Goal: Task Accomplishment & Management: Use online tool/utility

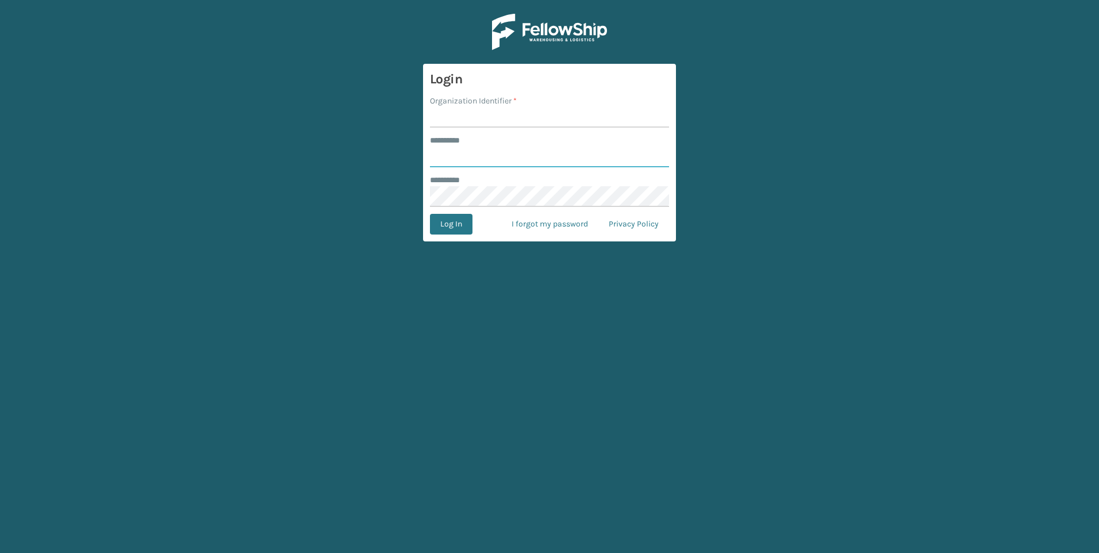
type input "***"
drag, startPoint x: 512, startPoint y: 108, endPoint x: 512, endPoint y: 116, distance: 8.6
click at [512, 108] on input "Organization Identifier *" at bounding box center [549, 117] width 239 height 21
type input "Fellowship - West"
click at [459, 231] on button "Log In" at bounding box center [451, 224] width 43 height 21
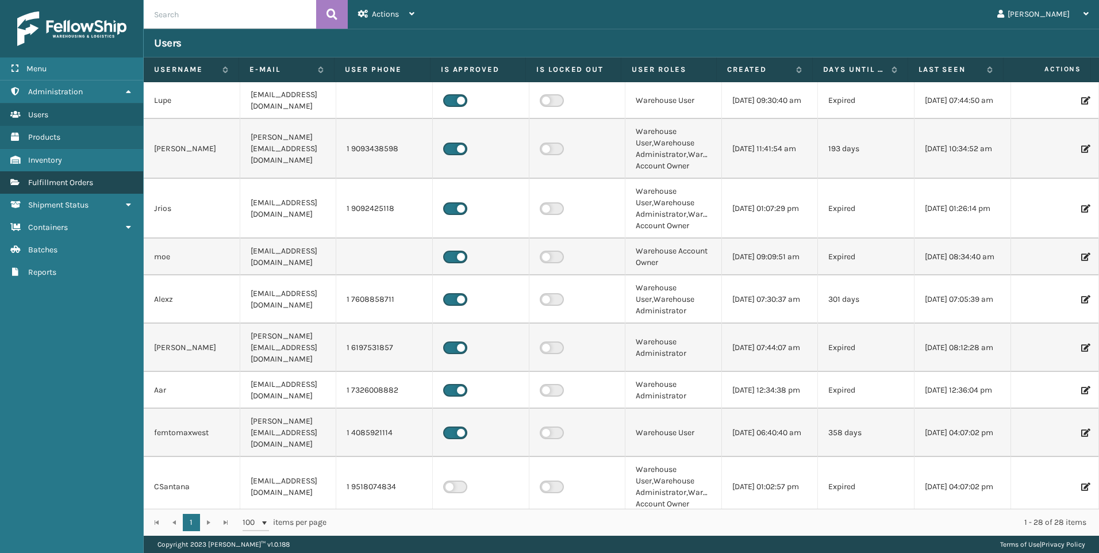
click at [77, 183] on span "Fulfillment Orders" at bounding box center [60, 183] width 65 height 10
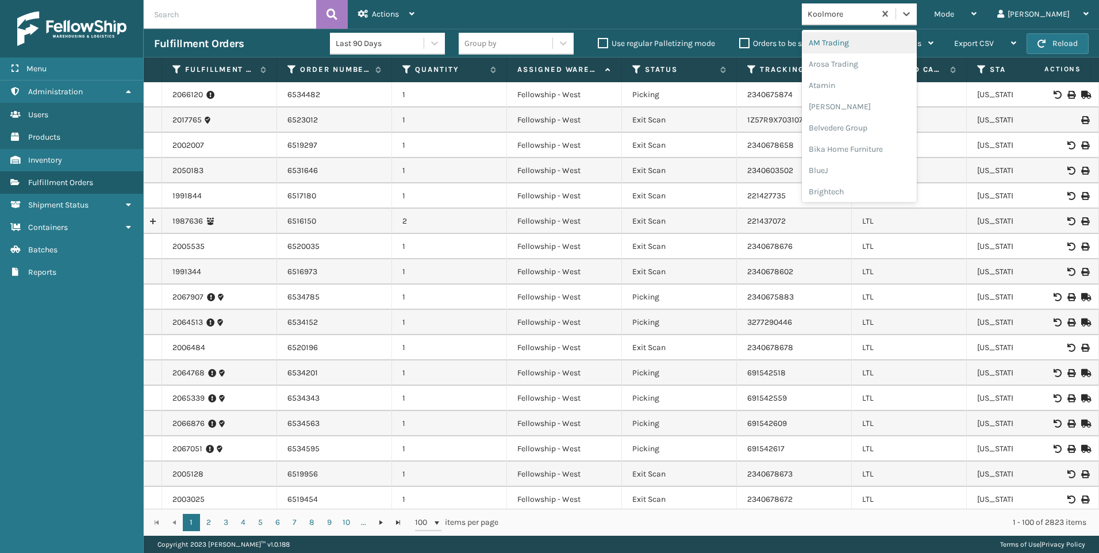
click at [876, 19] on div "Koolmore" at bounding box center [842, 14] width 68 height 12
click at [890, 168] on div "SleepGeekz" at bounding box center [859, 168] width 115 height 21
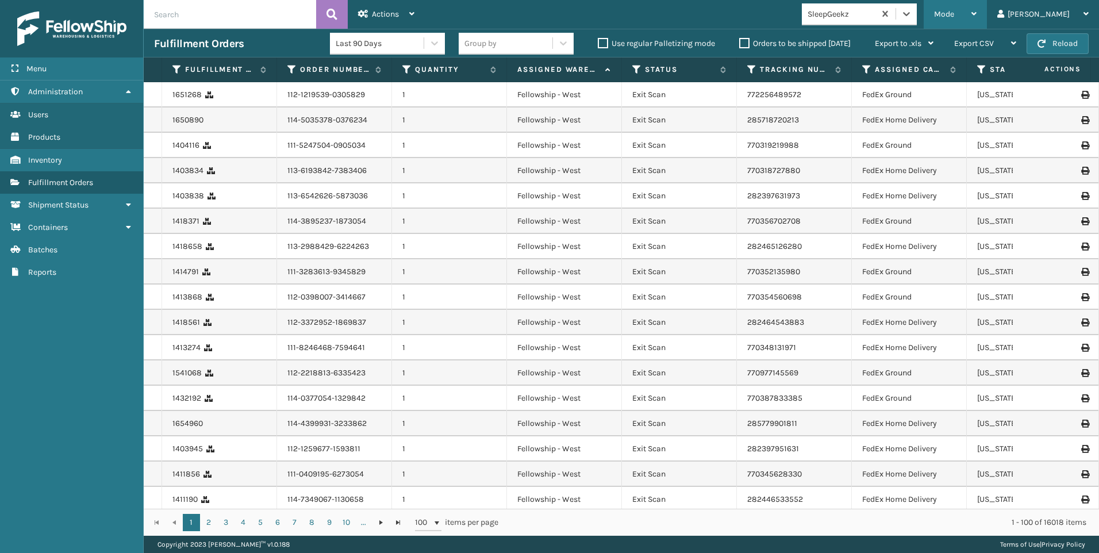
click at [954, 16] on span "Mode" at bounding box center [944, 14] width 20 height 10
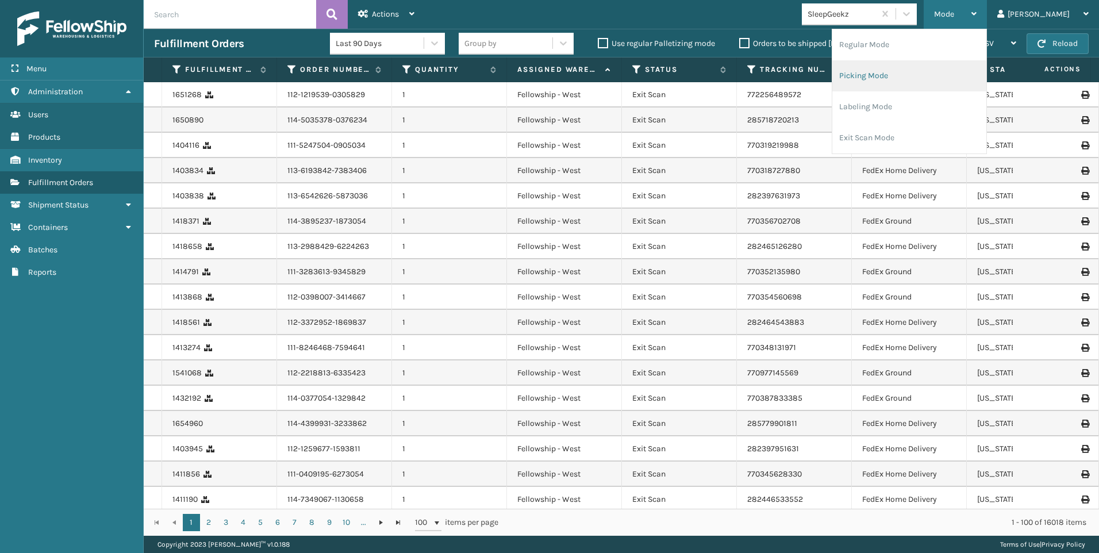
click at [950, 78] on li "Picking Mode" at bounding box center [909, 75] width 154 height 31
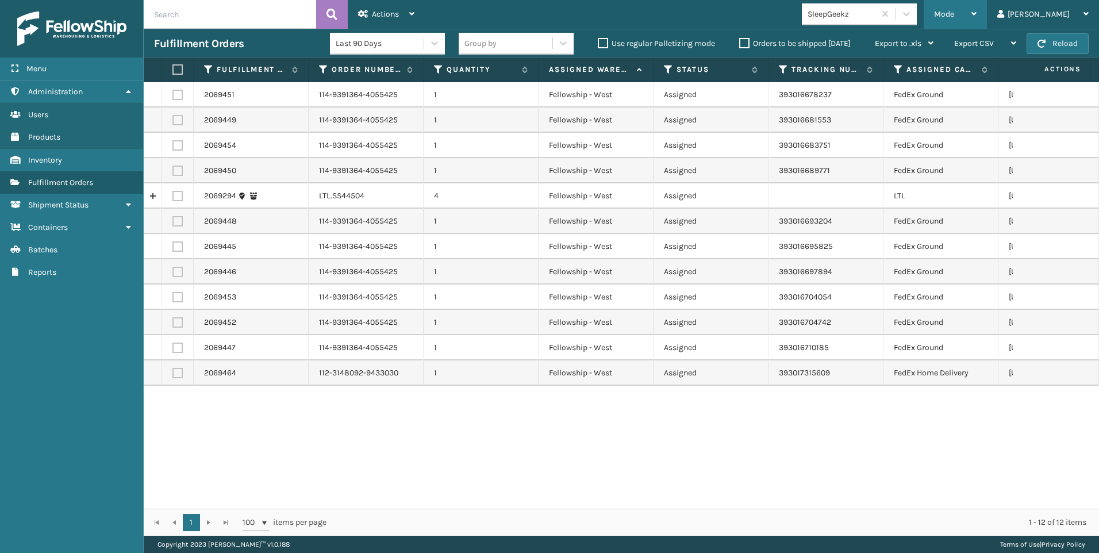
click at [954, 16] on span "Mode" at bounding box center [944, 14] width 20 height 10
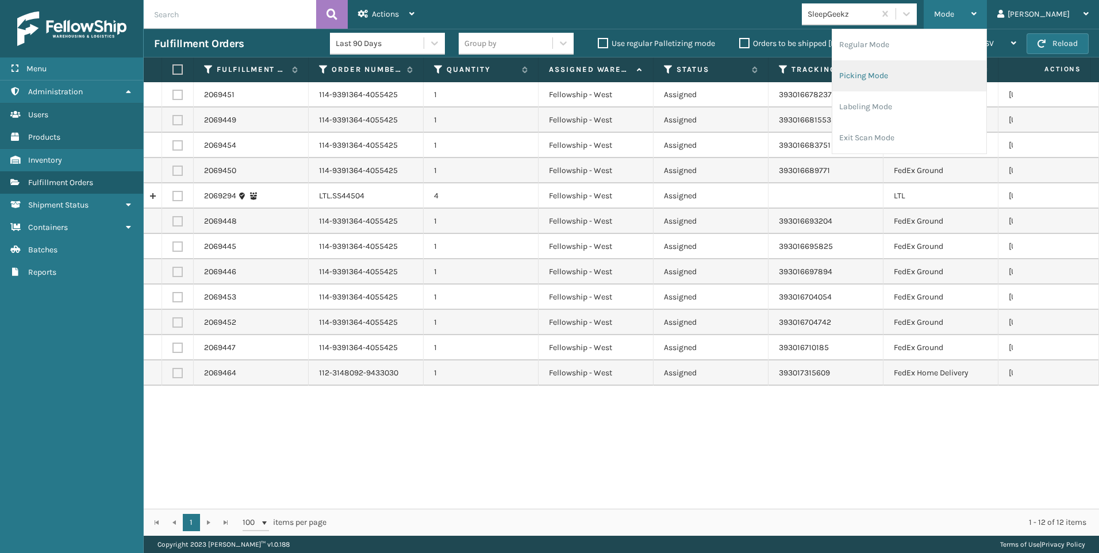
click at [944, 76] on li "Picking Mode" at bounding box center [909, 75] width 154 height 31
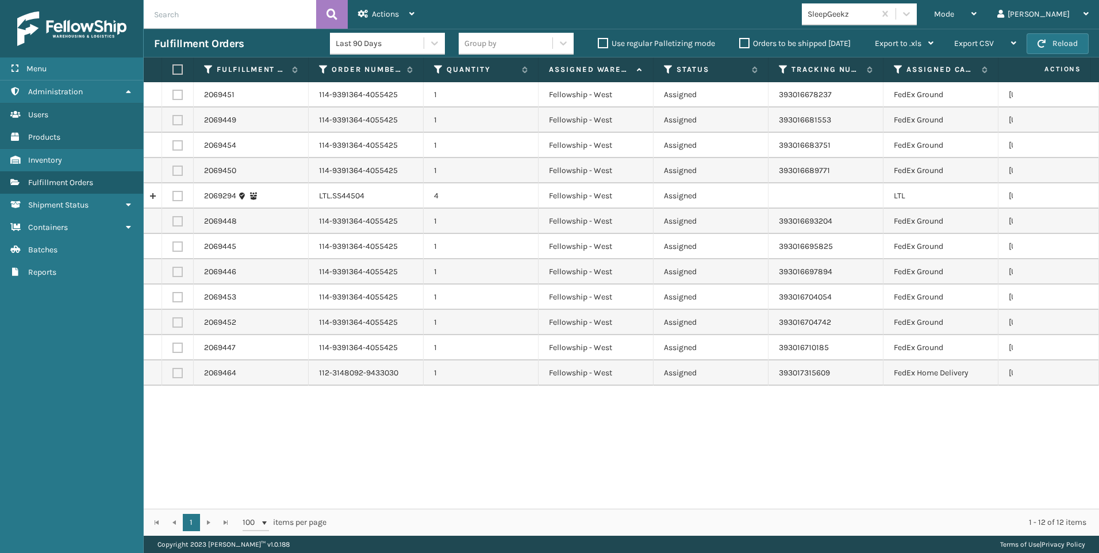
click at [176, 195] on label at bounding box center [177, 196] width 10 height 10
click at [173, 195] on input "checkbox" at bounding box center [172, 194] width 1 height 7
checkbox input "true"
click at [366, 10] on icon at bounding box center [363, 14] width 10 height 8
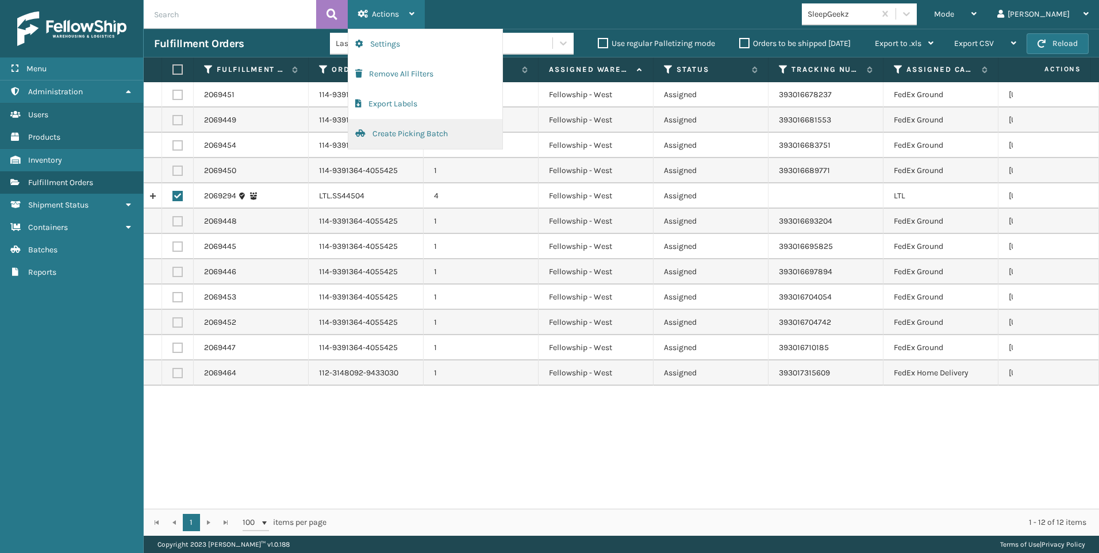
click at [416, 138] on button "Create Picking Batch" at bounding box center [425, 134] width 154 height 30
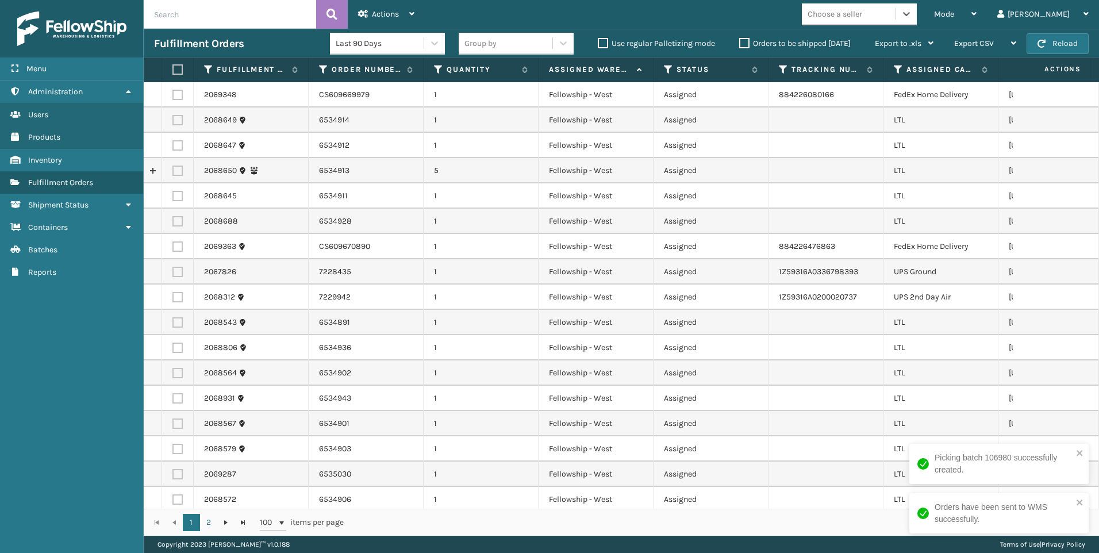
click at [862, 10] on div "Choose a seller" at bounding box center [835, 14] width 55 height 12
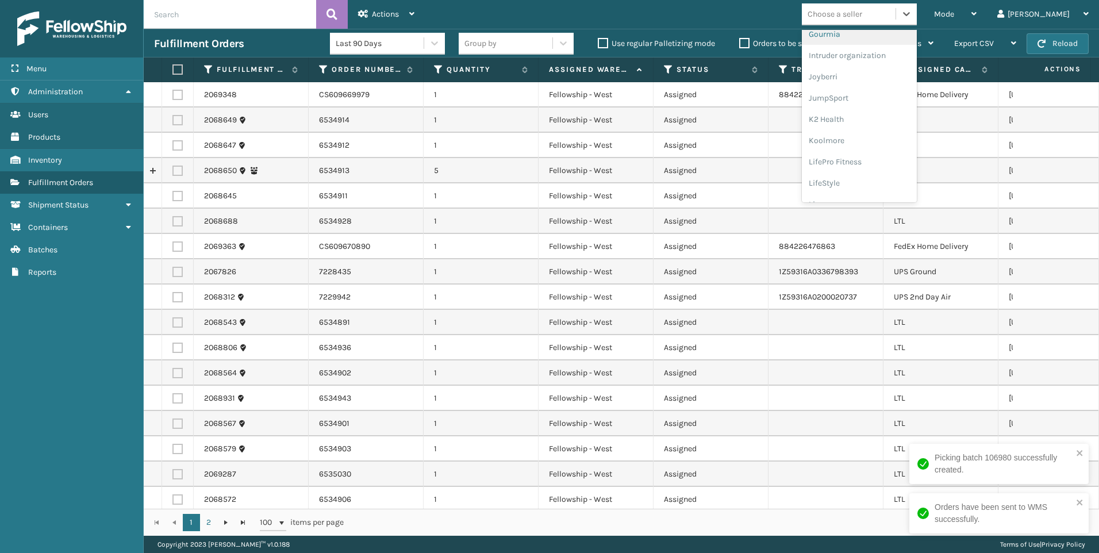
scroll to position [364, 0]
click at [891, 85] on div "Koolmore" at bounding box center [859, 82] width 115 height 21
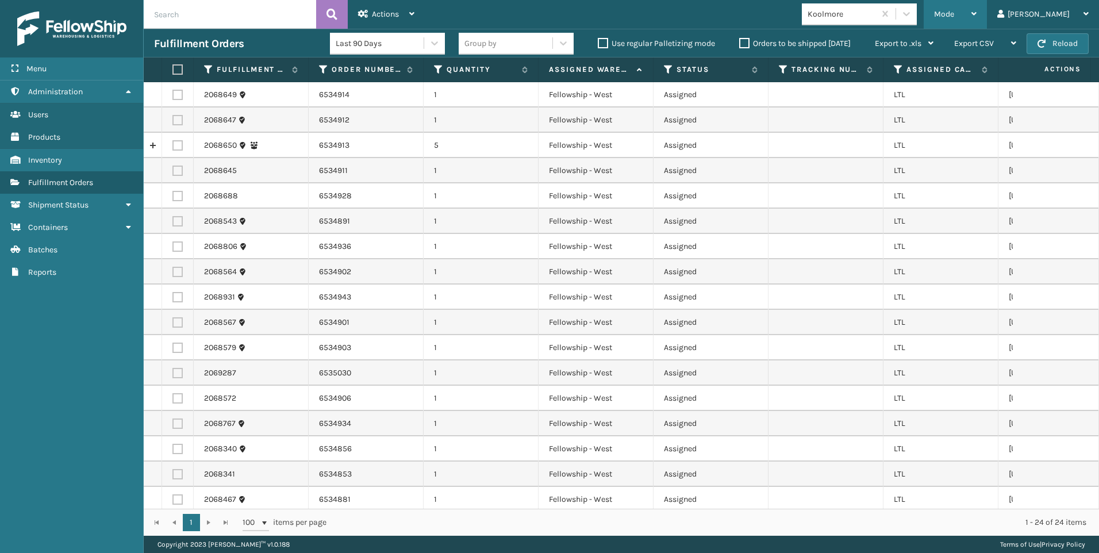
click at [982, 21] on div "Mode Regular Mode Picking Mode Labeling Mode Exit Scan Mode" at bounding box center [955, 14] width 63 height 29
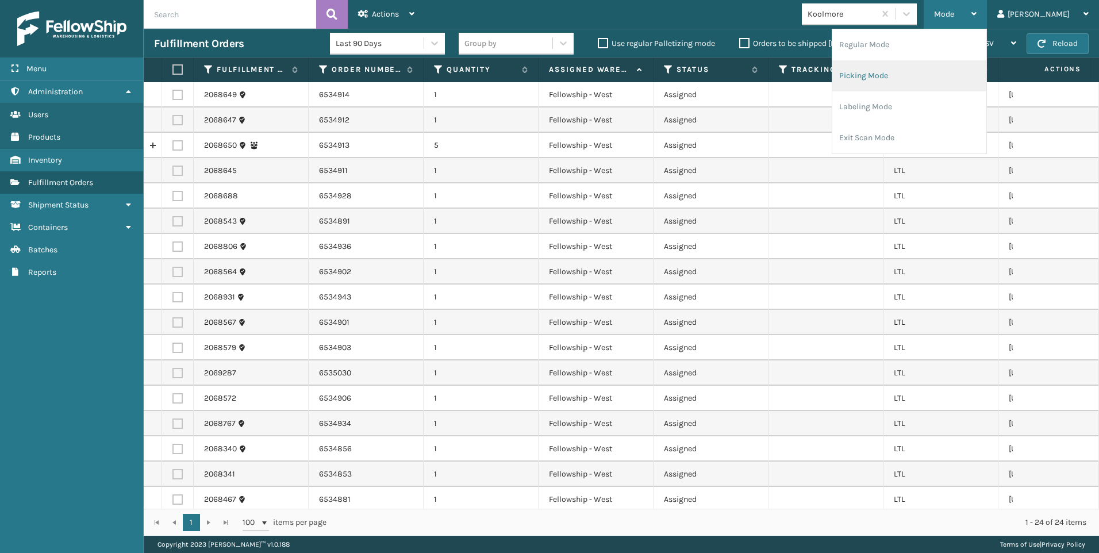
click at [925, 64] on li "Picking Mode" at bounding box center [909, 75] width 154 height 31
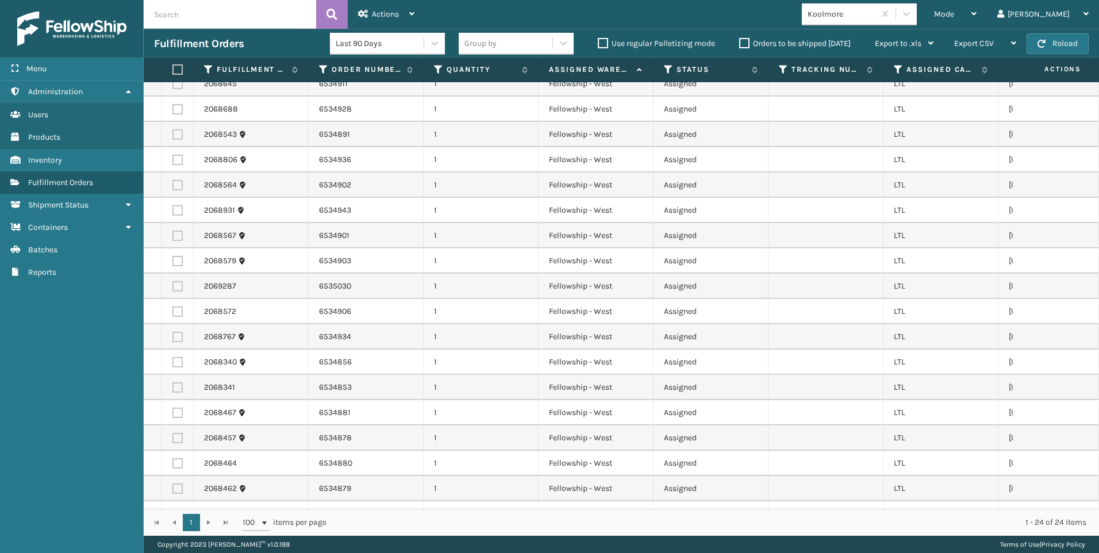
scroll to position [0, 0]
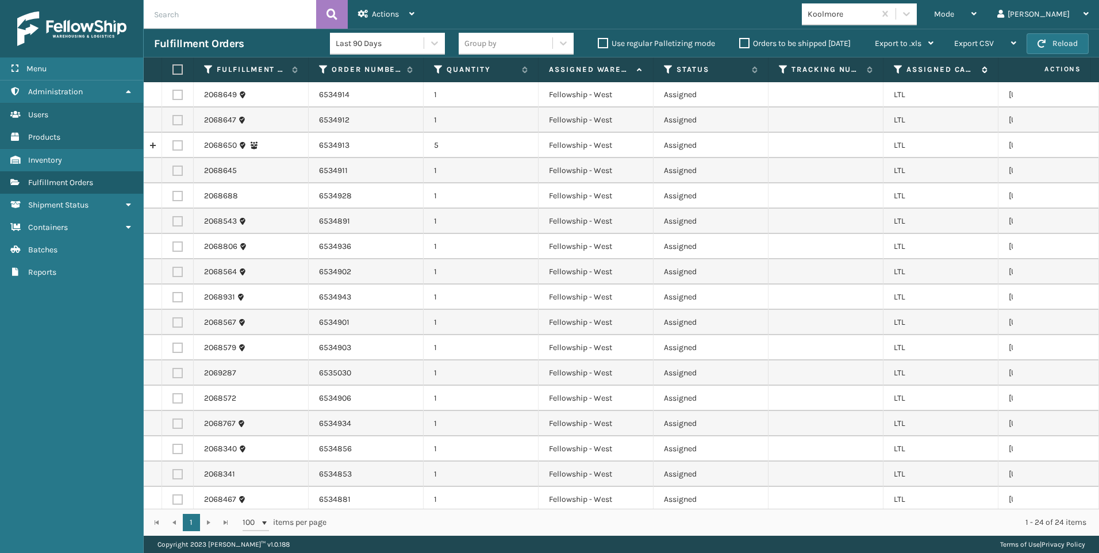
click at [898, 73] on icon at bounding box center [898, 69] width 9 height 10
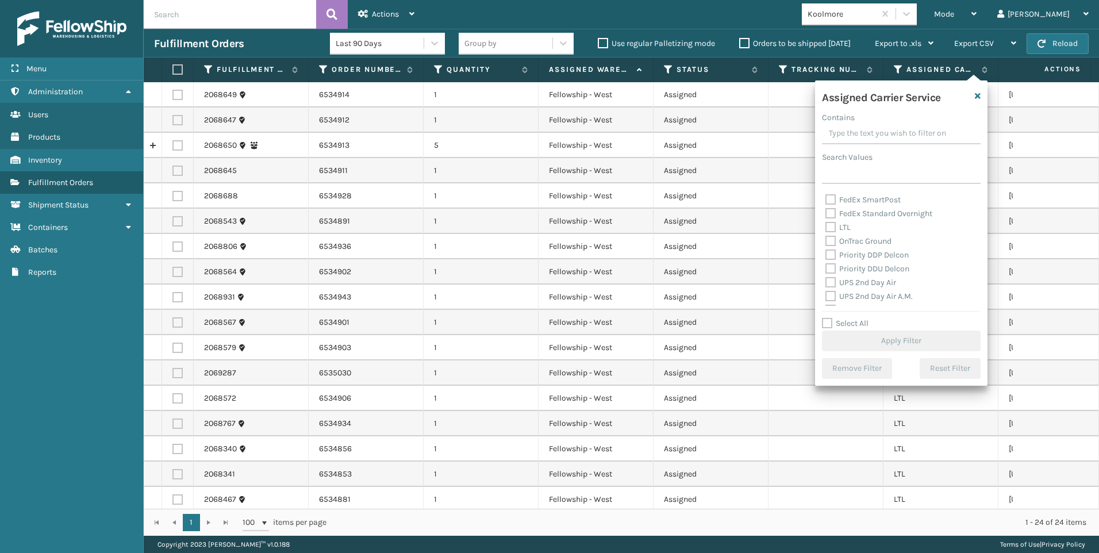
scroll to position [115, 0]
click at [841, 248] on label "LTL" at bounding box center [838, 248] width 25 height 10
click at [826, 248] on input "LTL" at bounding box center [826, 244] width 1 height 7
checkbox input "true"
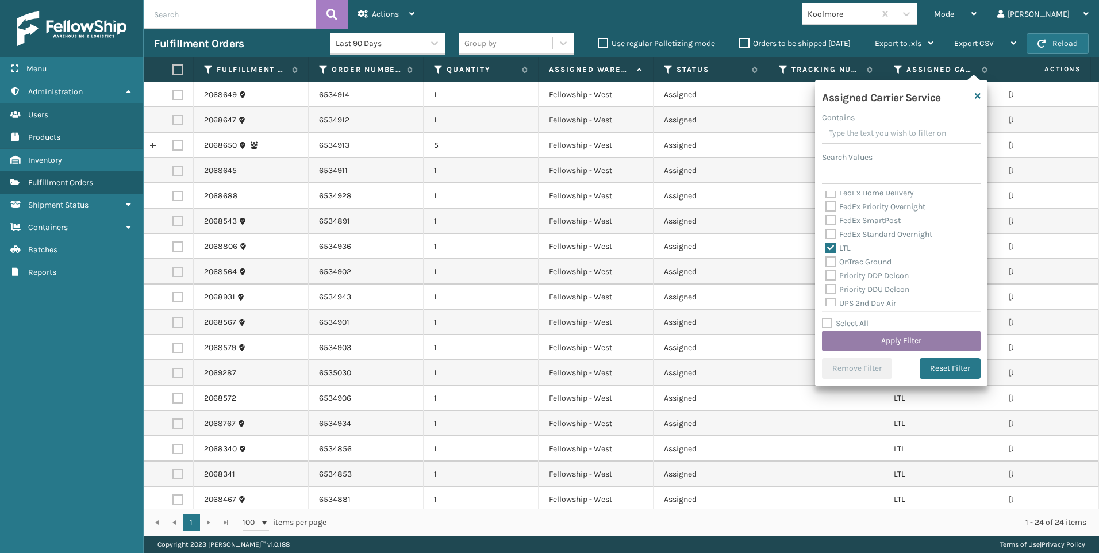
click at [866, 341] on button "Apply Filter" at bounding box center [901, 341] width 159 height 21
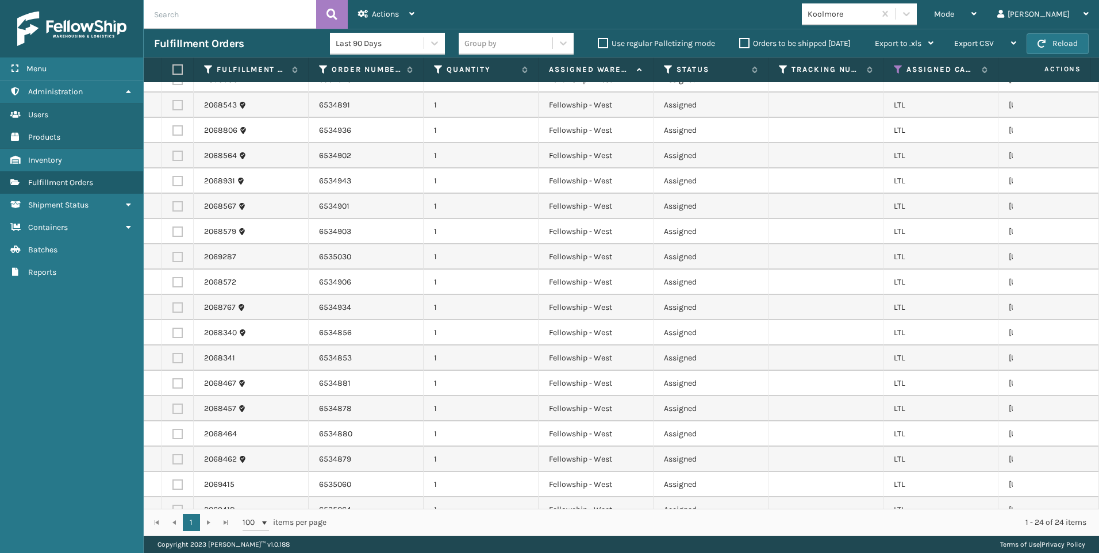
scroll to position [0, 0]
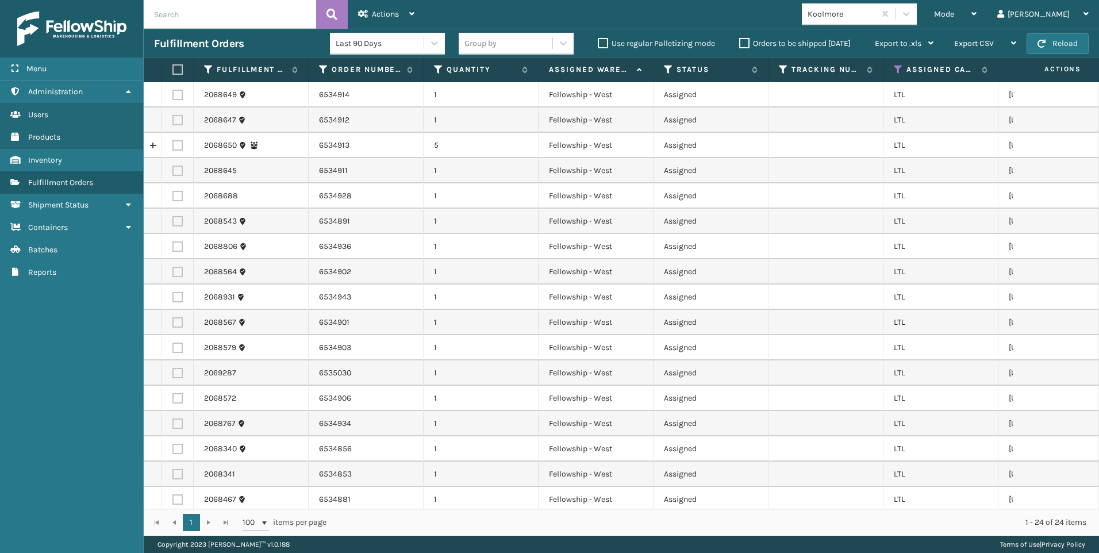
click at [171, 67] on th at bounding box center [178, 69] width 32 height 25
click at [175, 66] on label at bounding box center [175, 69] width 7 height 10
click at [173, 66] on input "checkbox" at bounding box center [172, 69] width 1 height 7
checkbox input "true"
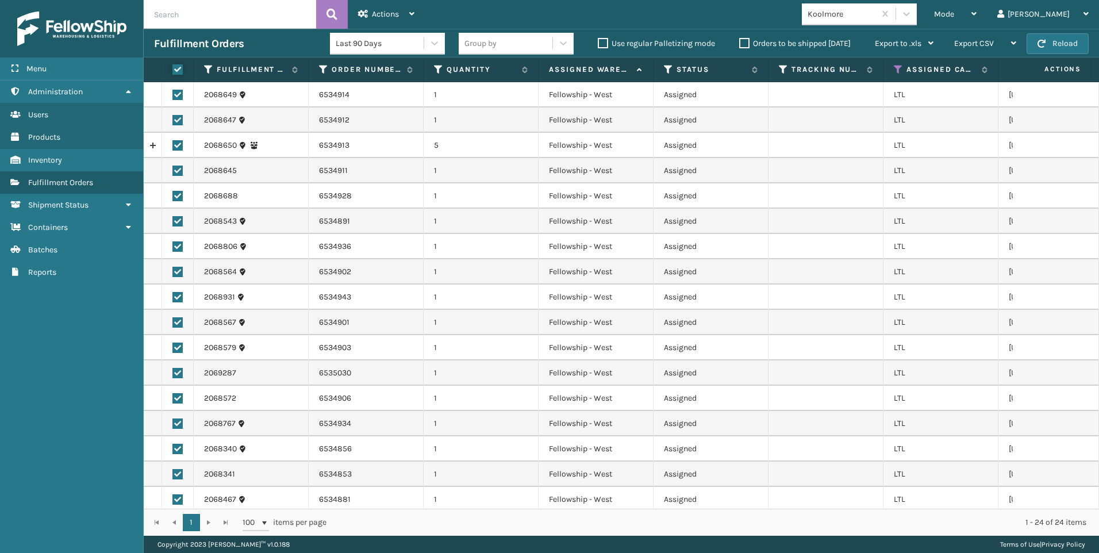
checkbox input "true"
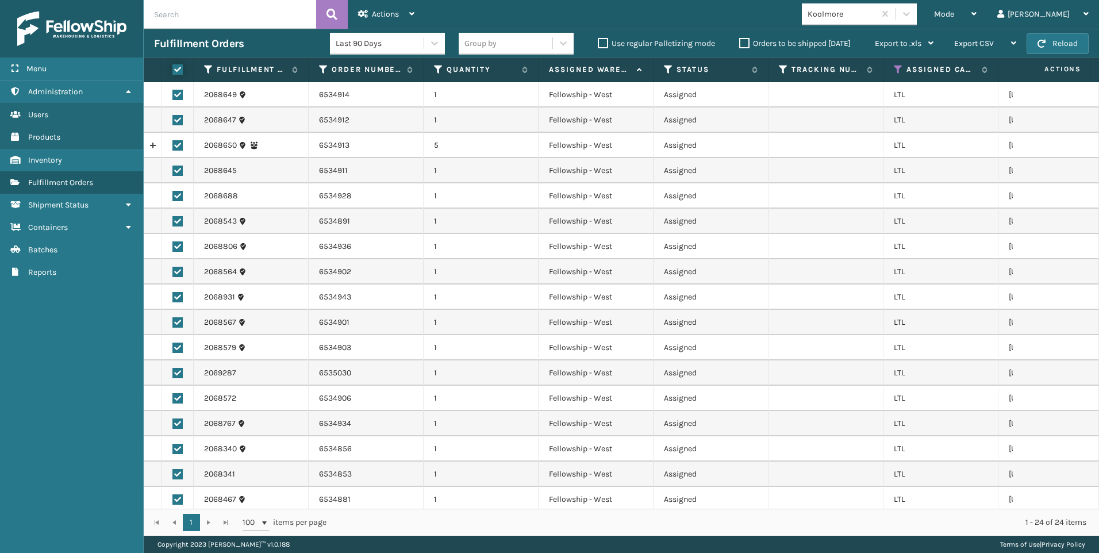
checkbox input "true"
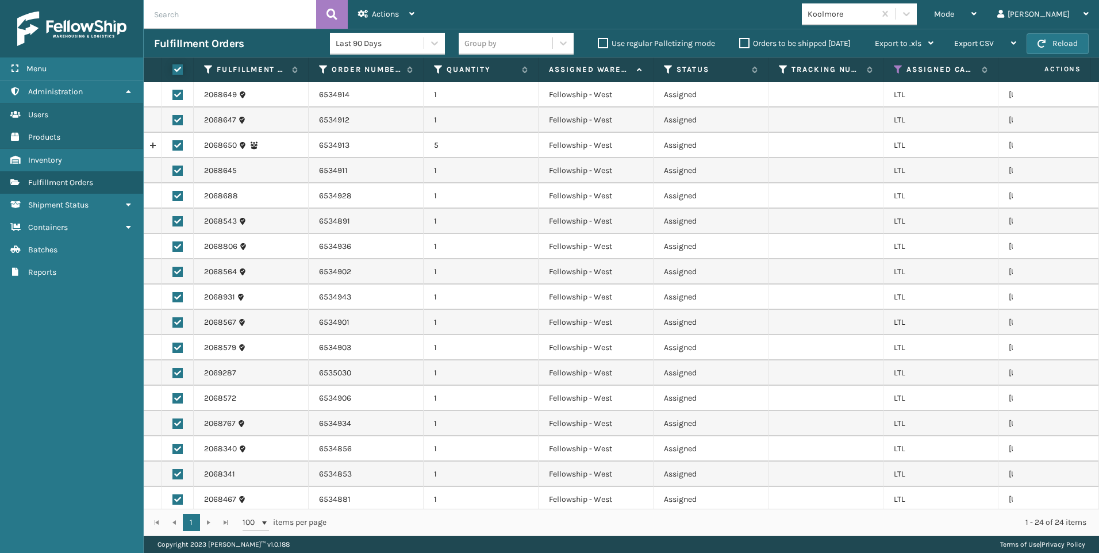
checkbox input "true"
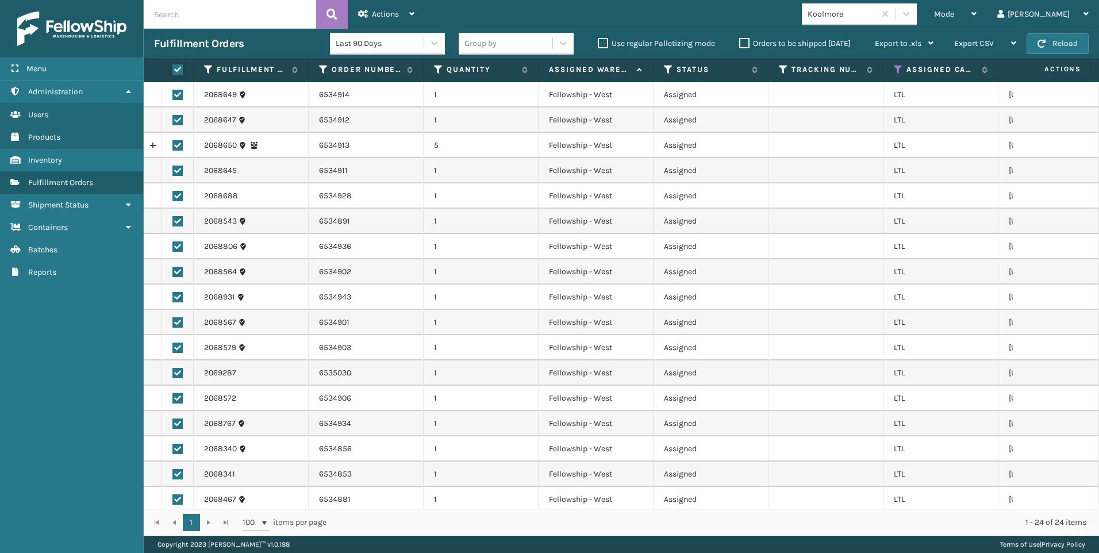
checkbox input "true"
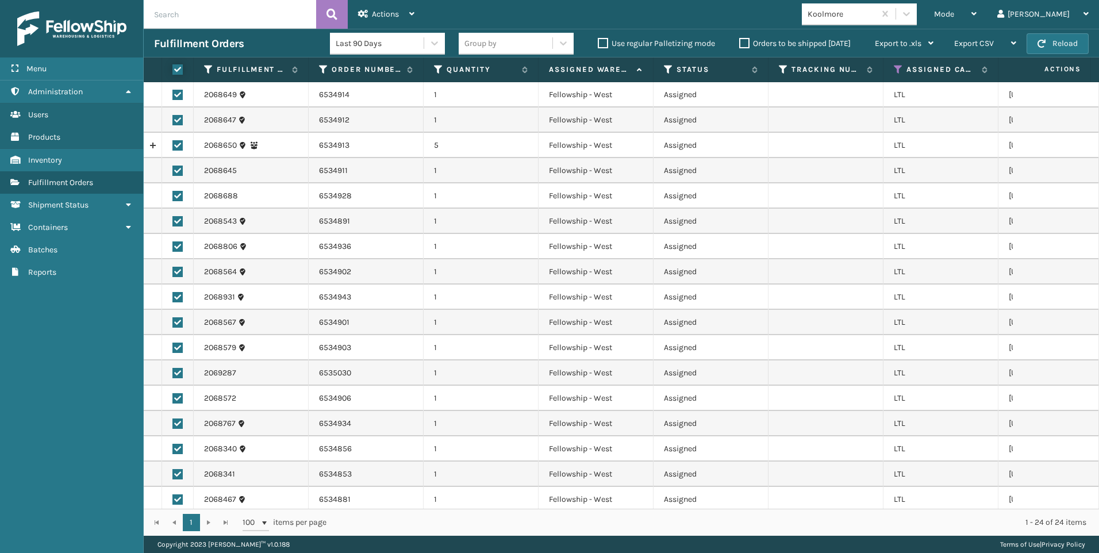
checkbox input "true"
click at [374, 15] on span "Actions" at bounding box center [385, 14] width 27 height 10
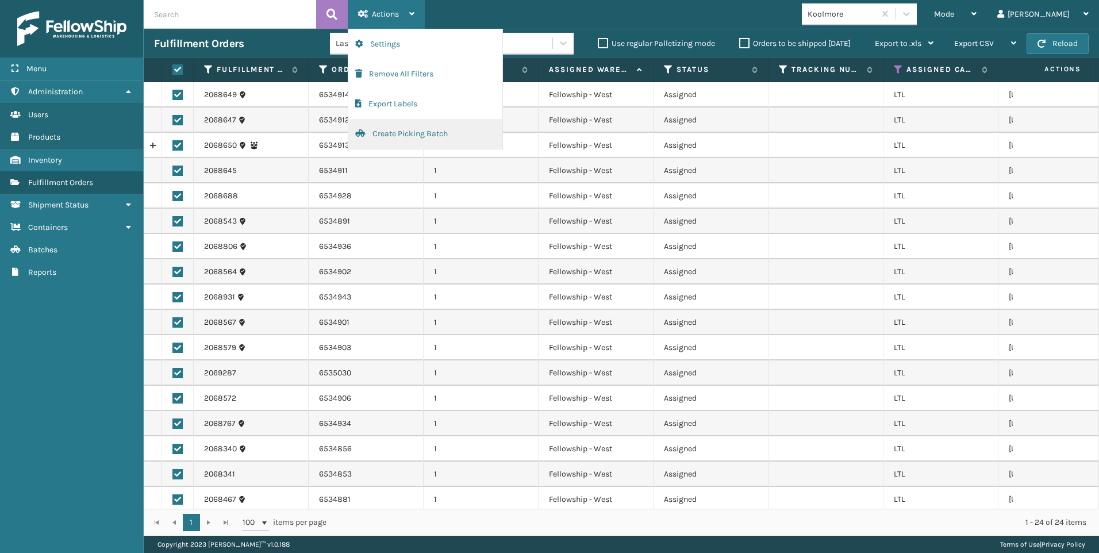
click at [395, 131] on button "Create Picking Batch" at bounding box center [425, 134] width 154 height 30
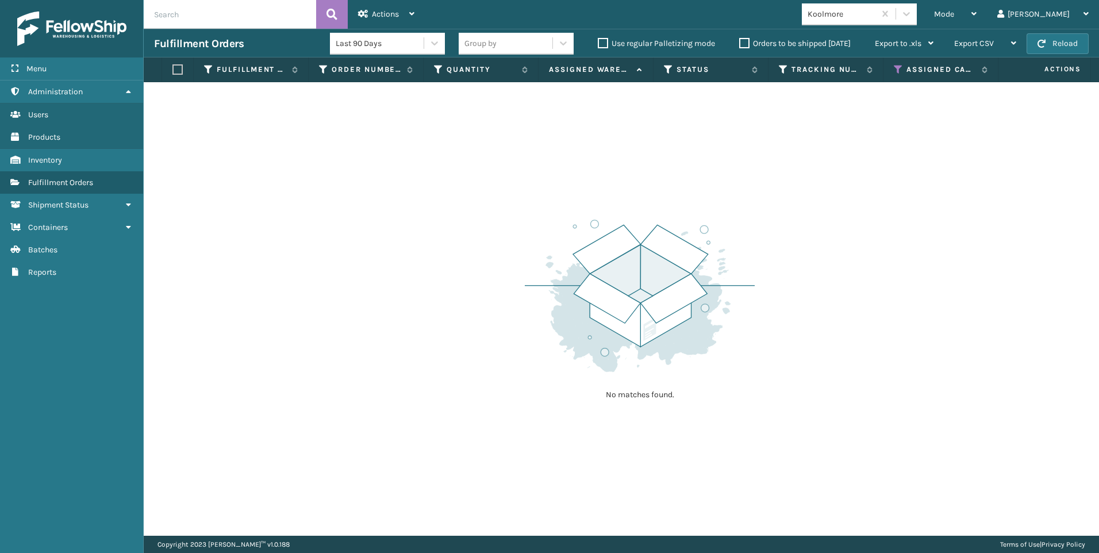
click at [266, 9] on input "text" at bounding box center [230, 14] width 172 height 29
click at [954, 10] on span "Mode" at bounding box center [944, 14] width 20 height 10
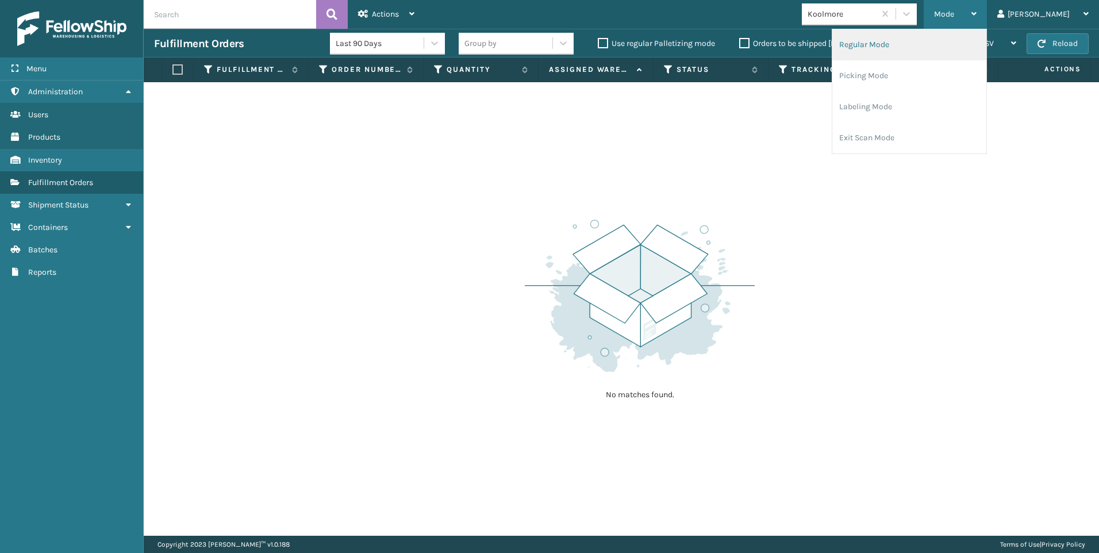
click at [971, 48] on li "Regular Mode" at bounding box center [909, 44] width 154 height 31
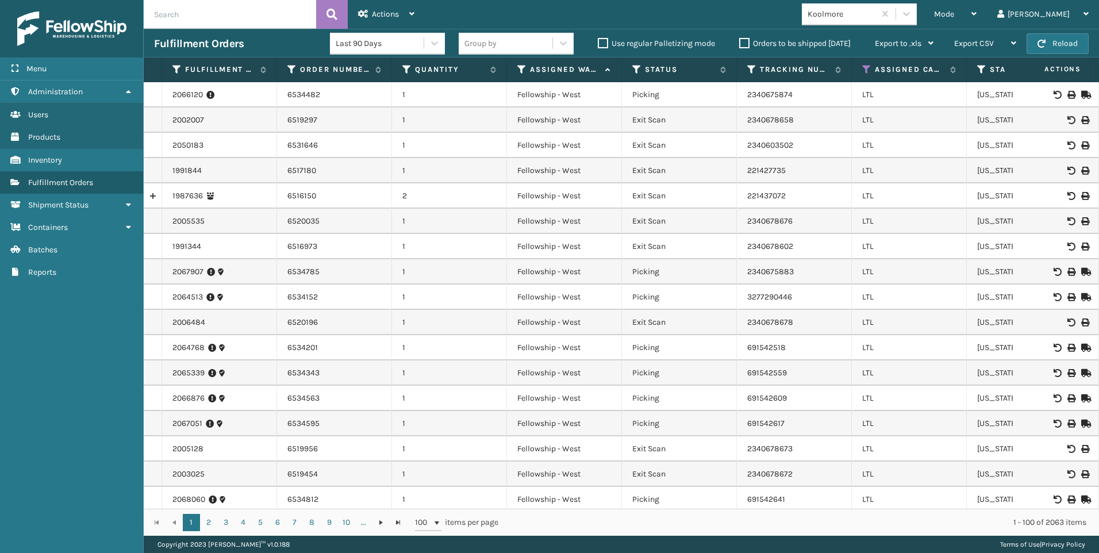
click at [227, 17] on input "text" at bounding box center [230, 14] width 172 height 29
drag, startPoint x: 226, startPoint y: 17, endPoint x: 231, endPoint y: 26, distance: 10.1
paste input "2068341"
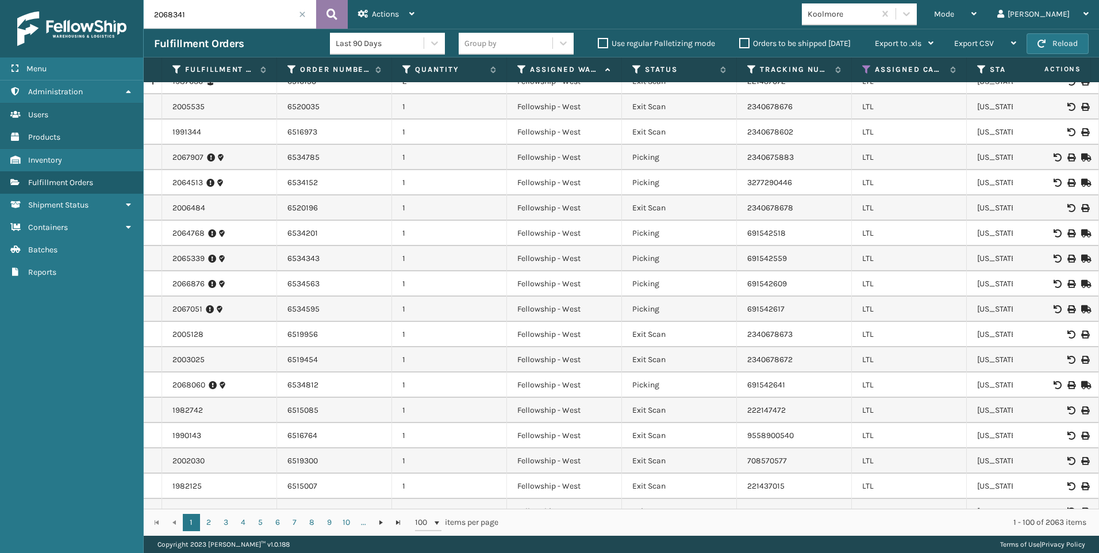
scroll to position [115, 0]
click at [335, 10] on icon at bounding box center [332, 14] width 11 height 17
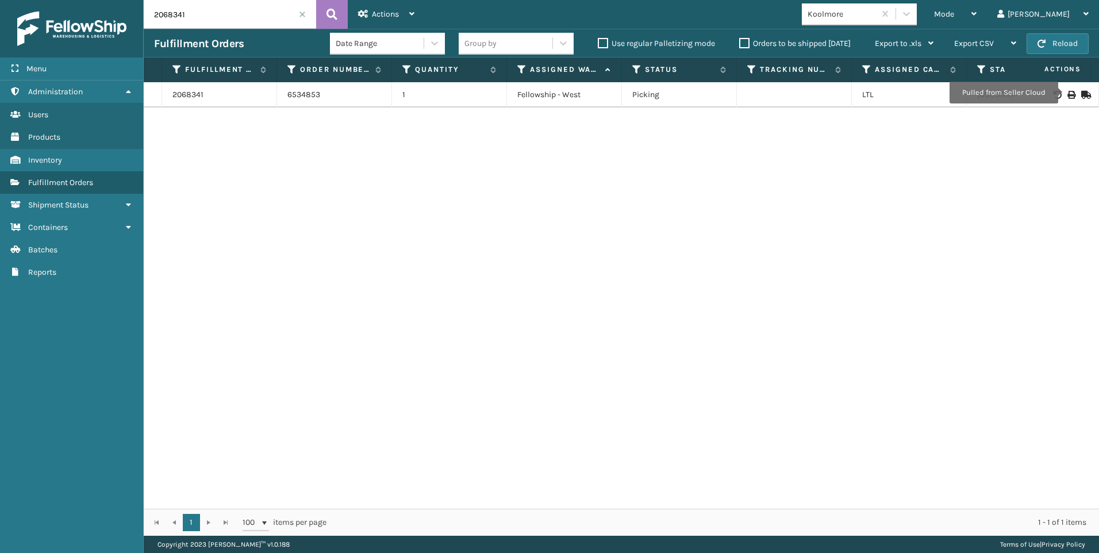
click at [1068, 93] on icon at bounding box center [1071, 95] width 7 height 8
drag, startPoint x: 202, startPoint y: 25, endPoint x: 131, endPoint y: 20, distance: 72.0
click at [119, 0] on div "Menu Administration Users Products Inventory Fulfillment Orders Shipment Status…" at bounding box center [549, 0] width 1099 height 0
paste input "0"
click at [328, 9] on icon at bounding box center [332, 14] width 11 height 17
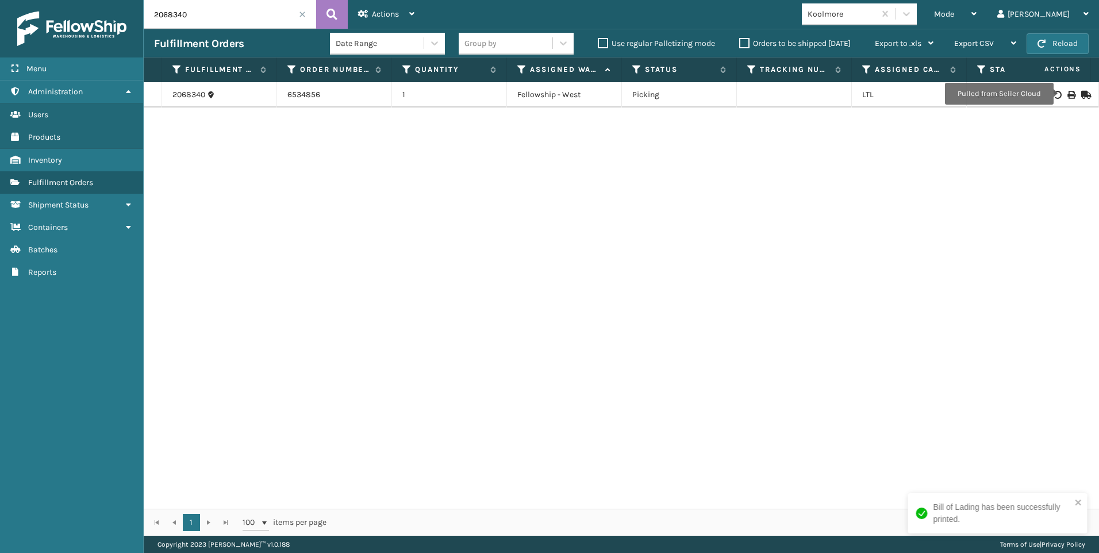
click at [1068, 94] on icon at bounding box center [1071, 95] width 7 height 8
drag, startPoint x: 62, startPoint y: 21, endPoint x: 193, endPoint y: 30, distance: 131.4
click at [24, 0] on div "Menu Administration Users Products Inventory Fulfillment Orders Shipment Status…" at bounding box center [549, 0] width 1099 height 0
paste input "457"
click at [324, 23] on button at bounding box center [332, 14] width 32 height 29
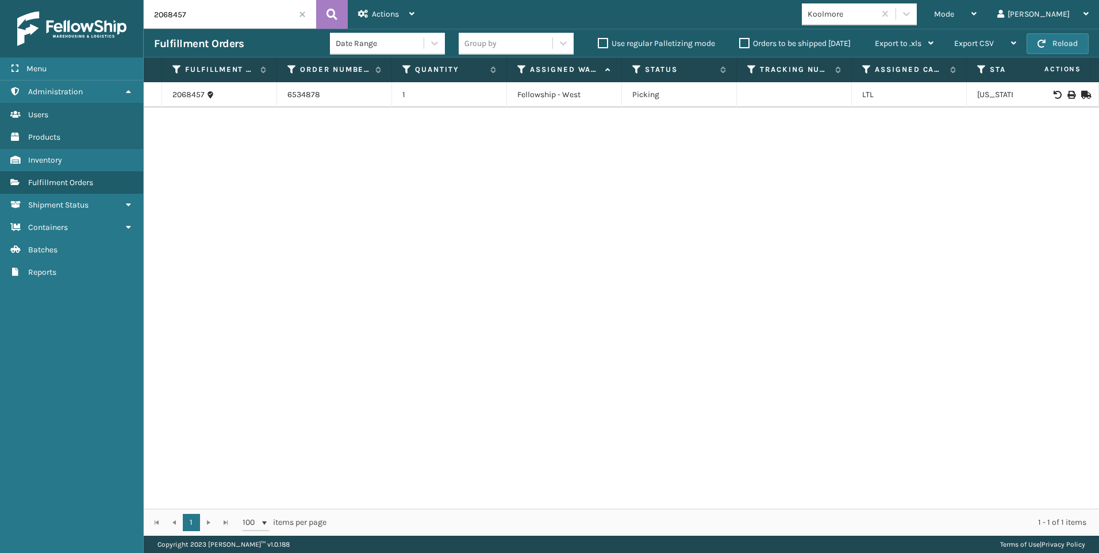
click at [1068, 97] on icon at bounding box center [1071, 95] width 7 height 8
drag, startPoint x: 172, startPoint y: 18, endPoint x: 108, endPoint y: 28, distance: 64.6
click at [109, 0] on div "Menu Administration Users Products Inventory Fulfillment Orders Shipment Status…" at bounding box center [549, 0] width 1099 height 0
click at [217, 9] on input "2068457" at bounding box center [230, 14] width 172 height 29
click at [125, 0] on div "Menu Administration Users Products Inventory Fulfillment Orders Shipment Status…" at bounding box center [549, 0] width 1099 height 0
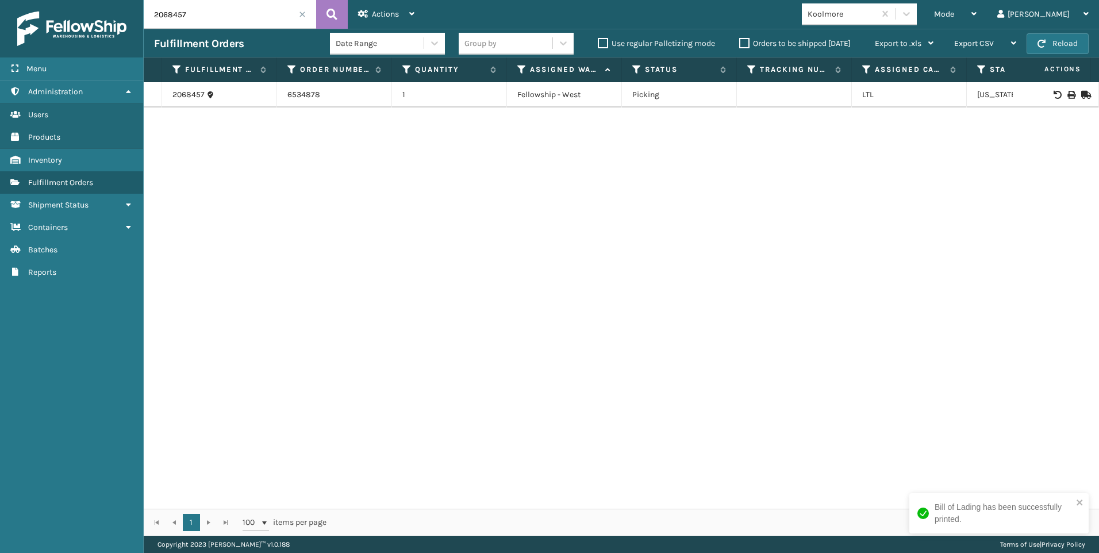
paste input "62"
click at [323, 10] on button at bounding box center [332, 14] width 32 height 29
click at [1058, 93] on div at bounding box center [1055, 95] width 65 height 8
click at [1068, 93] on icon at bounding box center [1071, 95] width 7 height 8
drag, startPoint x: 209, startPoint y: 10, endPoint x: 106, endPoint y: 9, distance: 102.3
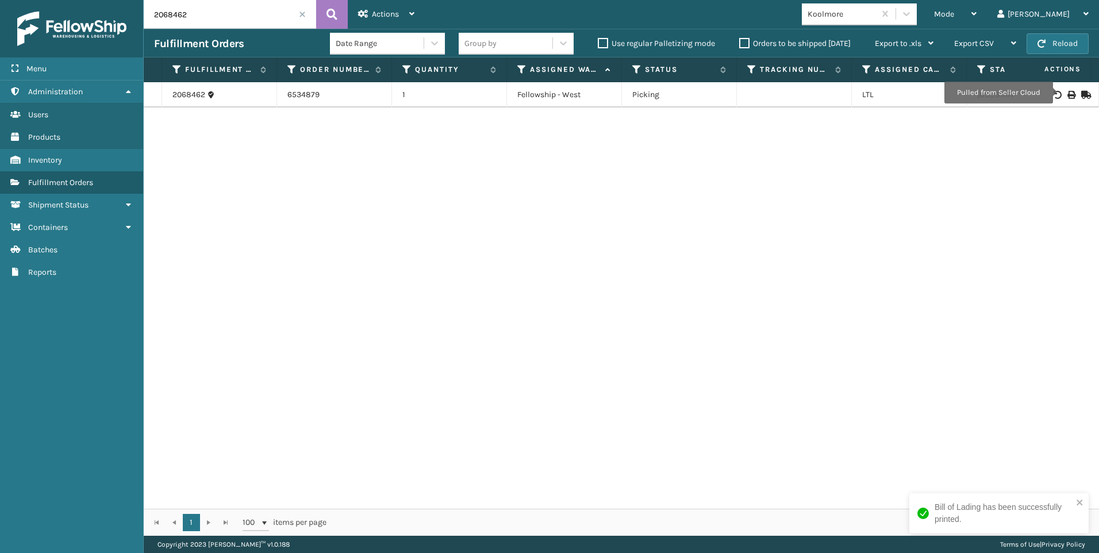
click at [101, 0] on div "Menu Administration Users Products Inventory Fulfillment Orders Shipment Status…" at bounding box center [549, 0] width 1099 height 0
paste input "4"
click at [329, 5] on button at bounding box center [332, 14] width 32 height 29
click at [1068, 95] on icon at bounding box center [1071, 95] width 7 height 8
drag, startPoint x: 200, startPoint y: 18, endPoint x: 104, endPoint y: 17, distance: 96.0
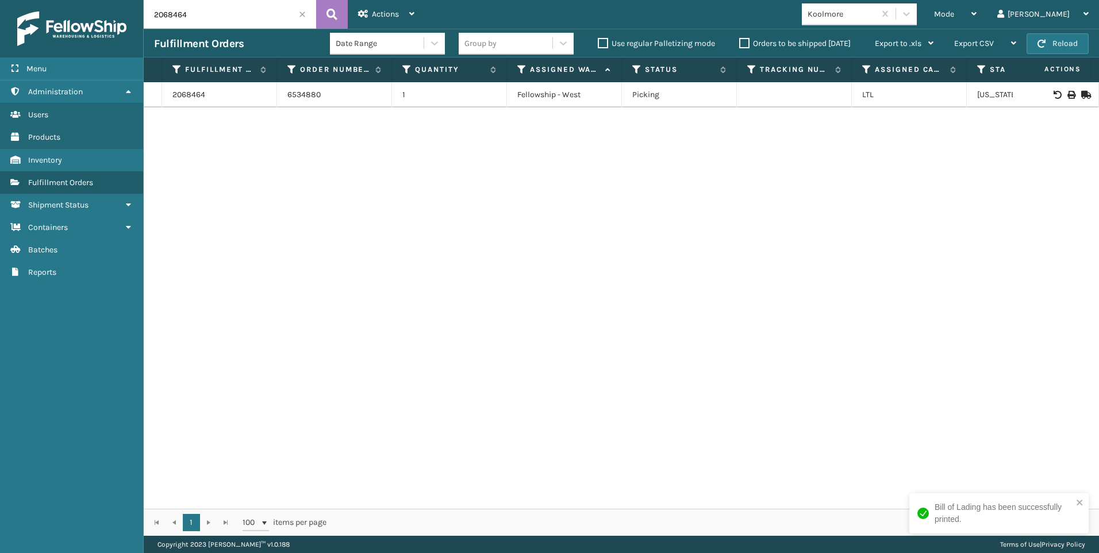
click at [104, 0] on div "Menu Administration Users Products Inventory Fulfillment Orders Shipment Status…" at bounding box center [549, 0] width 1099 height 0
paste input "7"
click at [329, 3] on button at bounding box center [332, 14] width 32 height 29
click at [1068, 92] on icon at bounding box center [1071, 95] width 7 height 8
drag, startPoint x: 180, startPoint y: 7, endPoint x: 146, endPoint y: 10, distance: 34.1
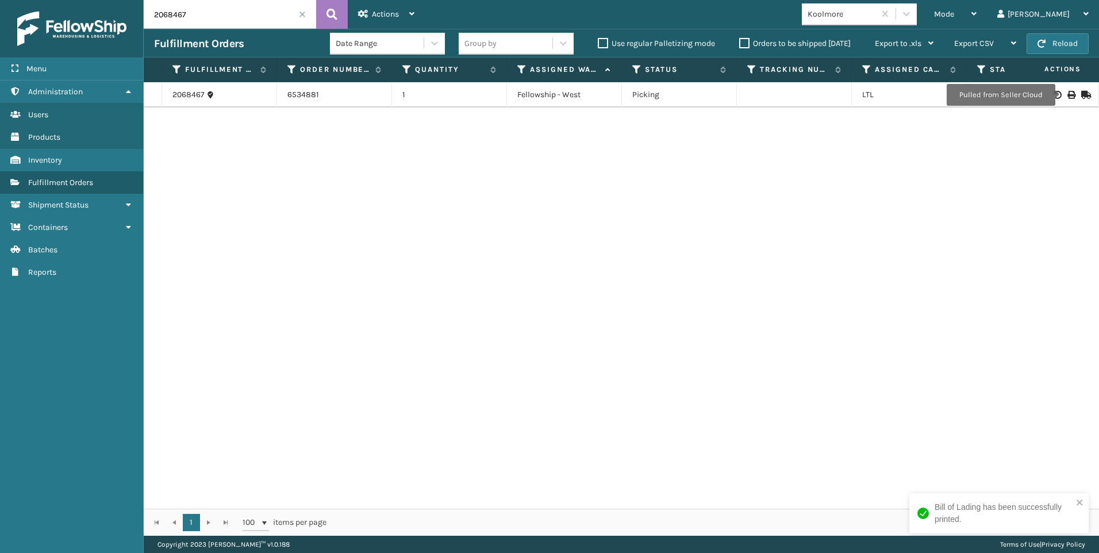
click at [137, 0] on div "Menu Administration Users Products Inventory Fulfillment Orders Shipment Status…" at bounding box center [549, 0] width 1099 height 0
paste input "543"
click at [321, 16] on button at bounding box center [332, 14] width 32 height 29
click at [1068, 93] on icon at bounding box center [1071, 95] width 7 height 8
drag, startPoint x: 204, startPoint y: 30, endPoint x: 187, endPoint y: 26, distance: 17.0
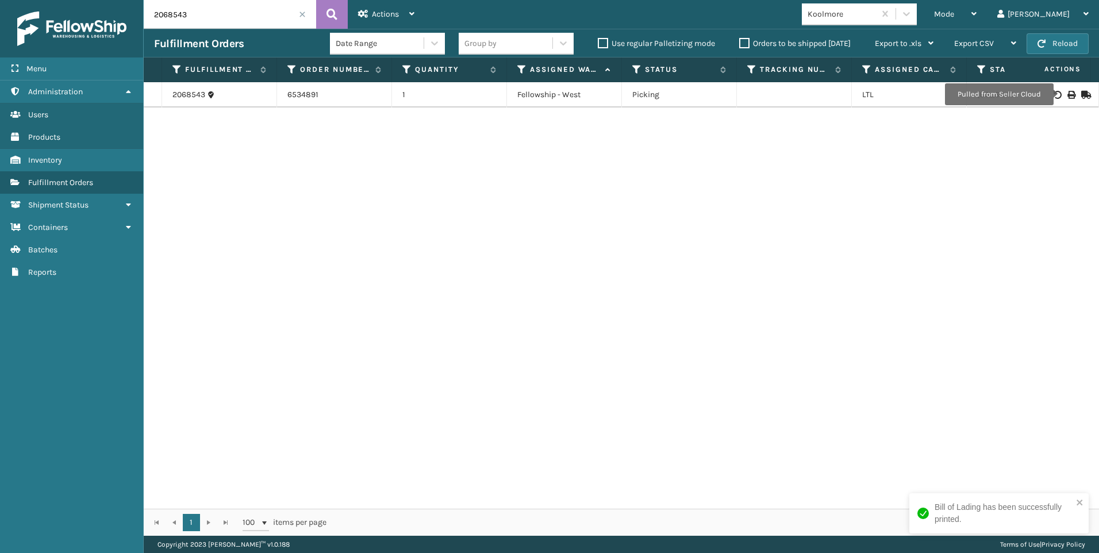
click at [168, 30] on div "2068543 Actions Settings Remove All Filters Export Labels Bulk Print Close Out …" at bounding box center [622, 268] width 956 height 536
click at [216, 14] on input "2068543" at bounding box center [230, 14] width 172 height 29
drag, startPoint x: 211, startPoint y: 14, endPoint x: 86, endPoint y: 19, distance: 124.9
click at [86, 0] on div "Menu Administration Users Products Inventory Fulfillment Orders Shipment Status…" at bounding box center [549, 0] width 1099 height 0
paste input "67"
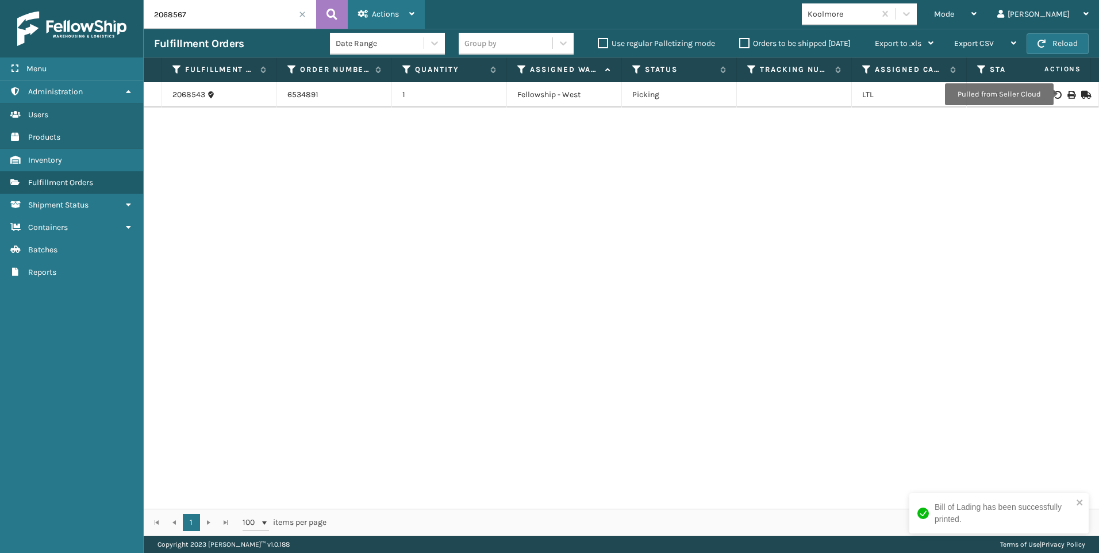
click at [349, 9] on div "Actions Settings Remove All Filters Export Labels Bulk Print Close Out Palletiz…" at bounding box center [386, 14] width 77 height 29
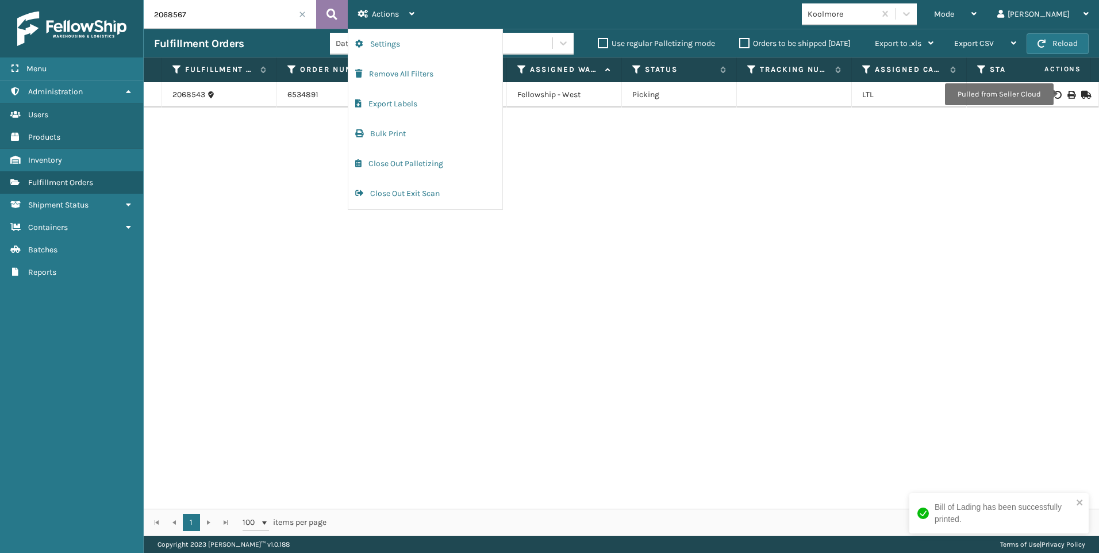
click at [343, 8] on button at bounding box center [332, 14] width 32 height 29
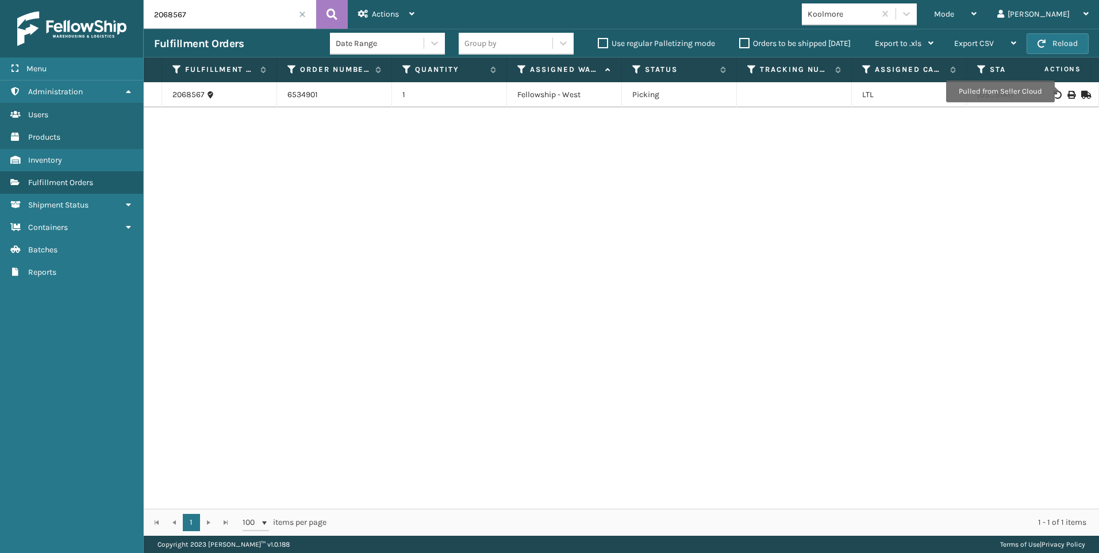
click at [1068, 91] on icon at bounding box center [1071, 95] width 7 height 8
drag, startPoint x: 228, startPoint y: 8, endPoint x: 148, endPoint y: 14, distance: 80.1
click at [143, 0] on div "Menu Administration Users Products Inventory Fulfillment Orders Shipment Status…" at bounding box center [549, 0] width 1099 height 0
paste input "4"
click at [322, 13] on button at bounding box center [332, 14] width 32 height 29
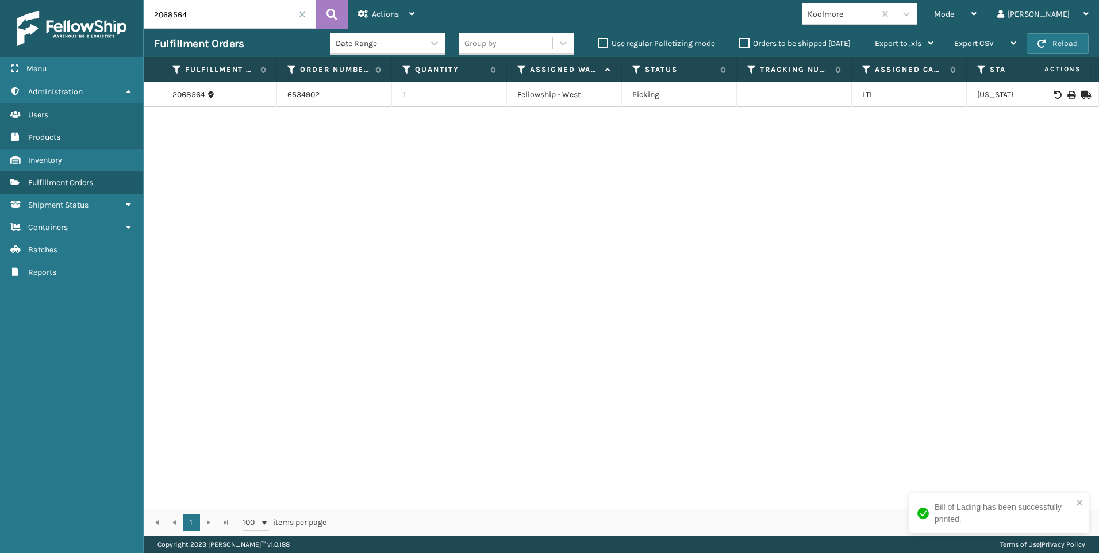
click at [1068, 95] on icon at bounding box center [1071, 95] width 7 height 8
drag, startPoint x: 209, startPoint y: 16, endPoint x: 108, endPoint y: 13, distance: 100.7
click at [76, 0] on div "Menu Administration Users Products Inventory Fulfillment Orders Shipment Status…" at bounding box center [549, 0] width 1099 height 0
paste input "79"
click at [340, 14] on button at bounding box center [332, 14] width 32 height 29
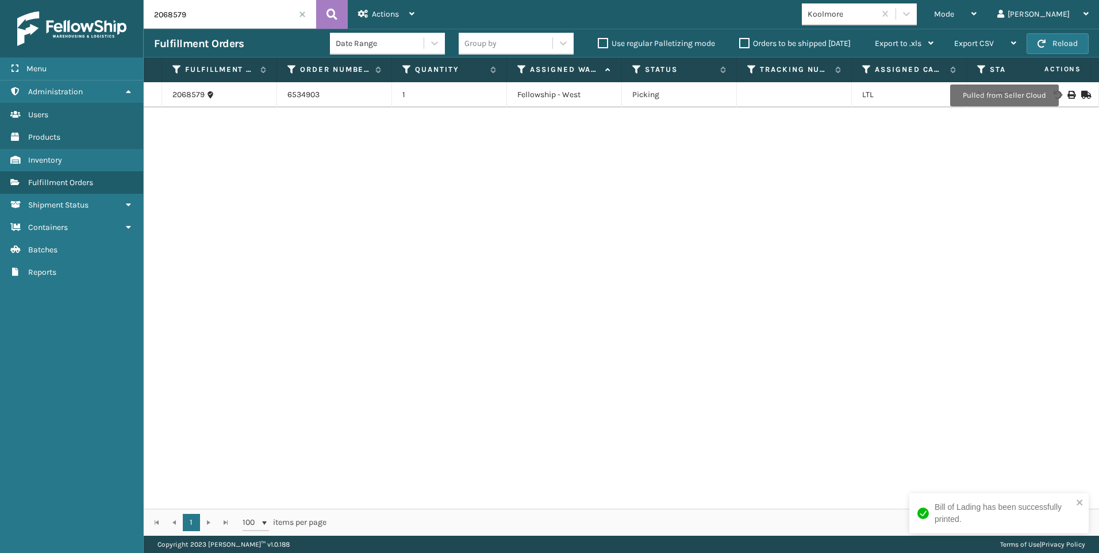
click at [1068, 95] on icon at bounding box center [1071, 95] width 7 height 8
drag, startPoint x: 240, startPoint y: 16, endPoint x: -2, endPoint y: 22, distance: 242.7
click at [0, 22] on html "Bill of Lading has been successfully printed. Menu Administration Users Product…" at bounding box center [549, 276] width 1099 height 553
paste input "2"
click at [323, 22] on button at bounding box center [332, 14] width 32 height 29
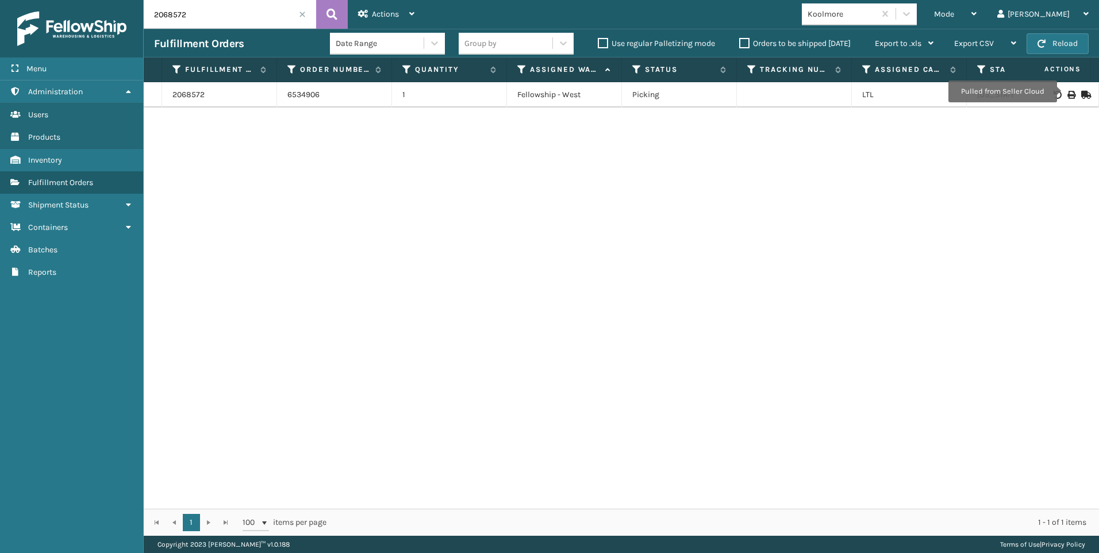
click at [1068, 93] on icon at bounding box center [1071, 95] width 7 height 8
click at [0, 18] on html "Bill of Lading has been successfully printed. Menu Administration Users Product…" at bounding box center [549, 276] width 1099 height 553
paste input "645"
click at [328, 22] on icon at bounding box center [332, 14] width 11 height 17
click at [1068, 94] on icon at bounding box center [1071, 95] width 7 height 8
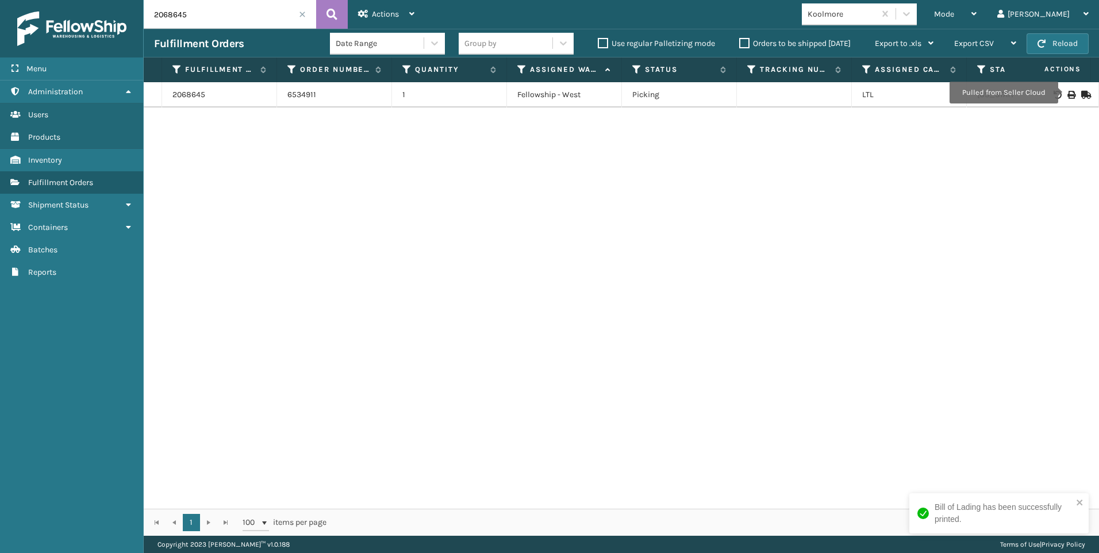
drag, startPoint x: 218, startPoint y: 22, endPoint x: 36, endPoint y: 22, distance: 182.2
click at [36, 0] on div "Menu Administration Users Products Inventory Fulfillment Orders Shipment Status…" at bounding box center [549, 0] width 1099 height 0
paste input "7"
click at [335, 13] on icon at bounding box center [332, 14] width 11 height 17
click at [1068, 94] on icon at bounding box center [1071, 95] width 7 height 8
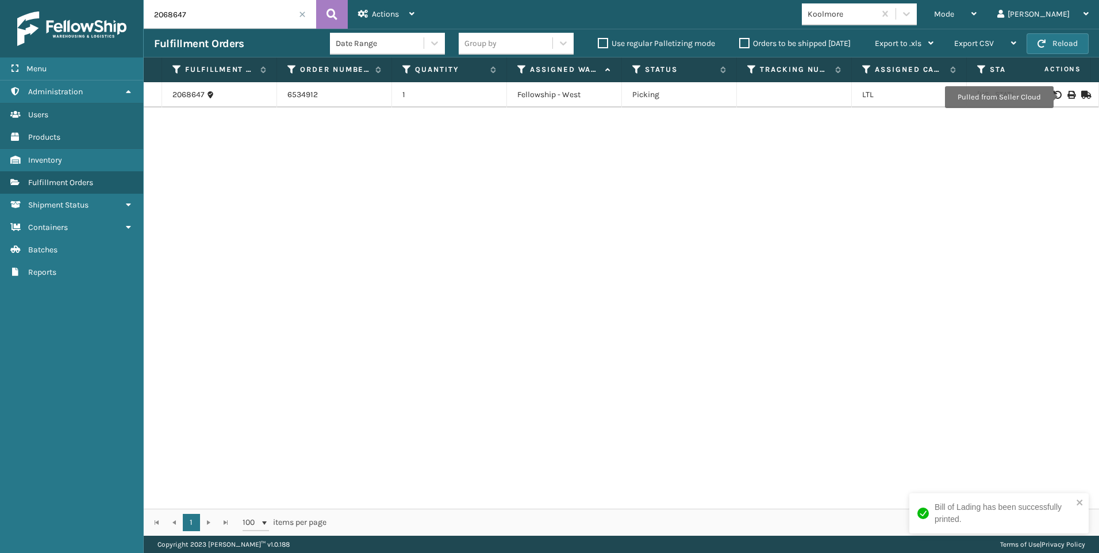
drag, startPoint x: 222, startPoint y: 20, endPoint x: 160, endPoint y: 21, distance: 61.5
click at [161, 21] on input "2068647" at bounding box center [230, 14] width 172 height 29
click at [159, 21] on input "2068647" at bounding box center [230, 14] width 172 height 29
click at [206, 14] on input "2068647" at bounding box center [230, 14] width 172 height 29
drag, startPoint x: 208, startPoint y: 14, endPoint x: 114, endPoint y: 17, distance: 94.3
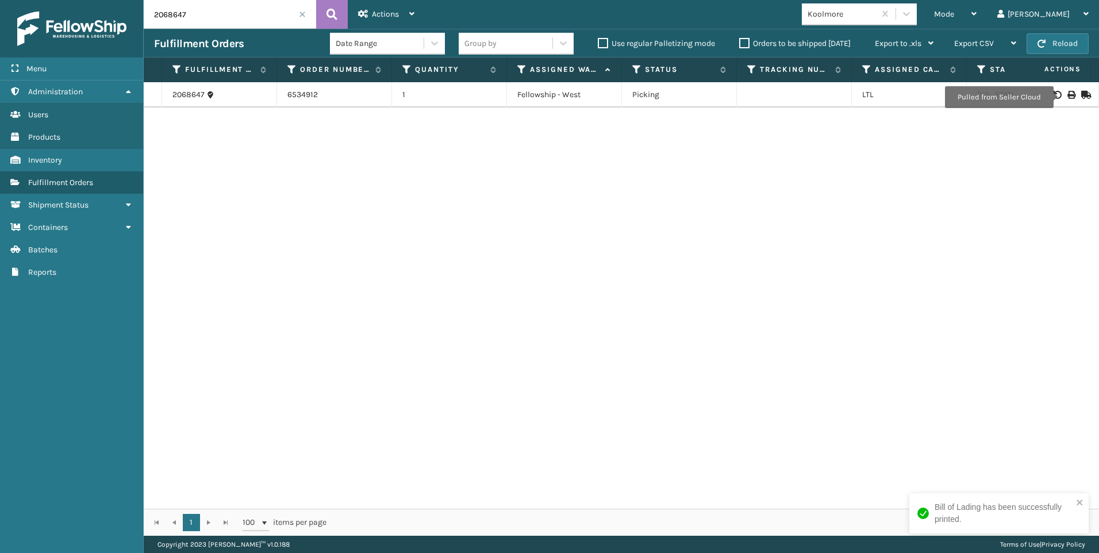
click at [114, 0] on div "Menu Administration Users Products Inventory Fulfillment Orders Shipment Status…" at bounding box center [549, 0] width 1099 height 0
paste input "50"
click at [339, 21] on button at bounding box center [332, 14] width 32 height 29
click at [1058, 95] on div at bounding box center [1055, 95] width 65 height 8
click at [1068, 94] on icon at bounding box center [1071, 95] width 7 height 8
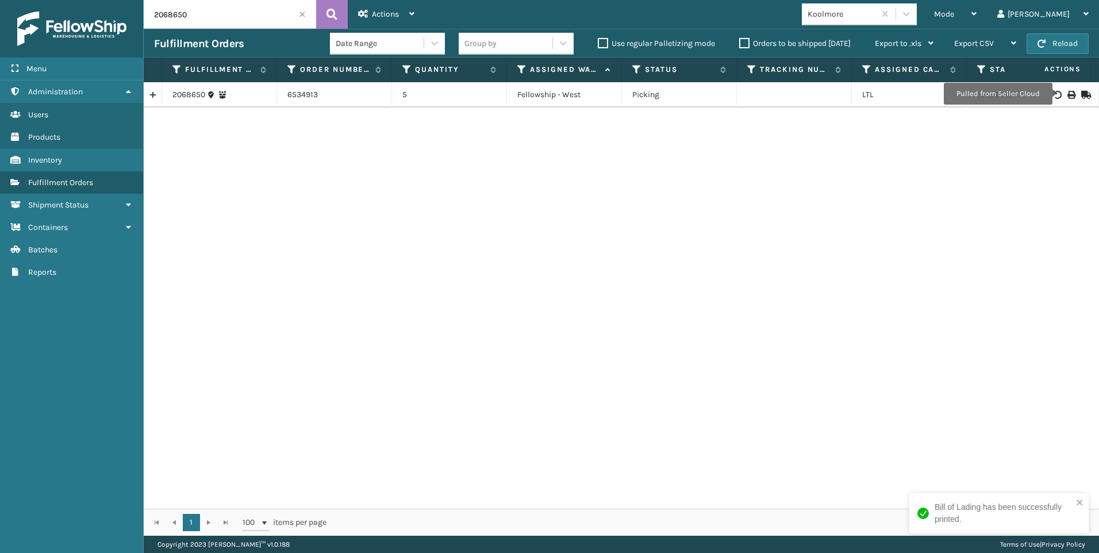
drag, startPoint x: 160, startPoint y: 17, endPoint x: 125, endPoint y: 22, distance: 35.4
click at [125, 0] on div "Menu Administration Users Products Inventory Fulfillment Orders Shipment Status…" at bounding box center [549, 0] width 1099 height 0
paste input "49"
click at [340, 4] on button at bounding box center [332, 14] width 32 height 29
click at [1068, 95] on icon at bounding box center [1071, 95] width 7 height 8
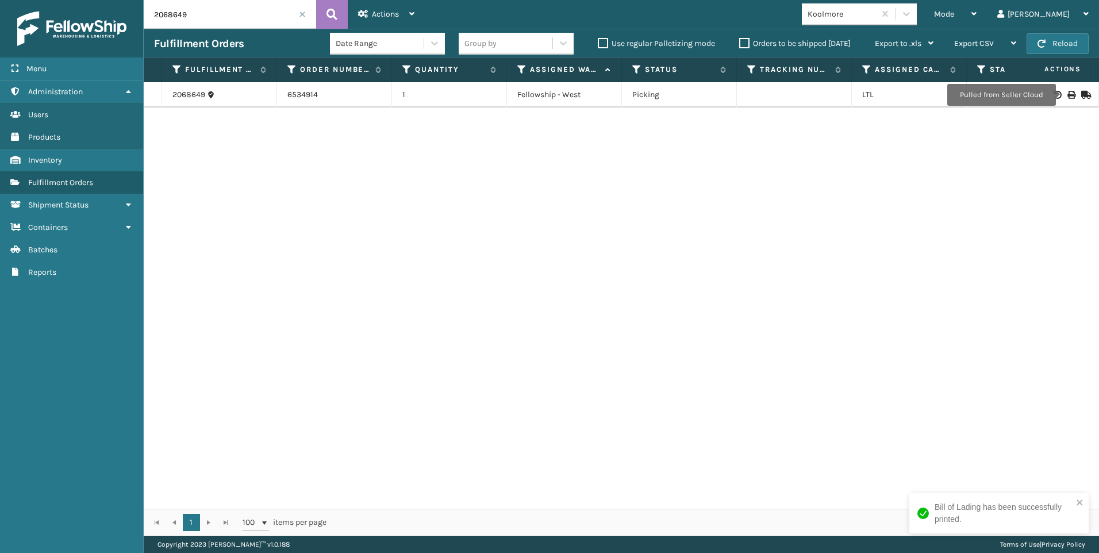
drag, startPoint x: 226, startPoint y: 17, endPoint x: 119, endPoint y: 22, distance: 107.1
click at [102, 0] on div "Menu Administration Users Products Inventory Fulfillment Orders Shipment Status…" at bounding box center [549, 0] width 1099 height 0
paste input "88"
click at [322, 11] on button at bounding box center [332, 14] width 32 height 29
click at [1068, 92] on icon at bounding box center [1071, 95] width 7 height 8
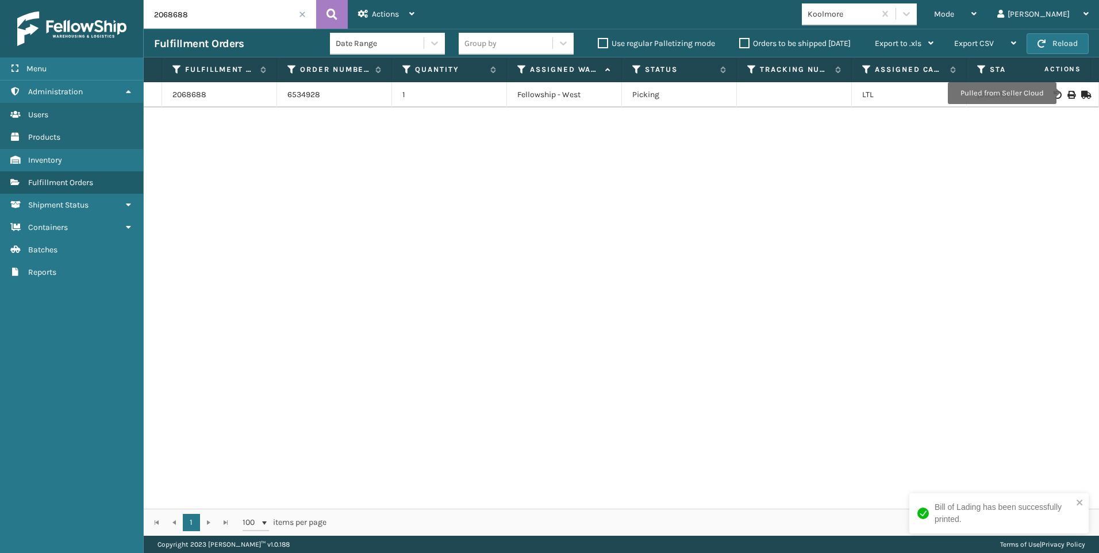
drag, startPoint x: 218, startPoint y: 18, endPoint x: 90, endPoint y: 22, distance: 128.3
click at [90, 0] on div "Menu Administration Users Products Inventory Fulfillment Orders Shipment Status…" at bounding box center [549, 0] width 1099 height 0
paste input "767"
click at [327, 16] on icon at bounding box center [332, 14] width 11 height 17
click at [1068, 93] on icon at bounding box center [1071, 95] width 7 height 8
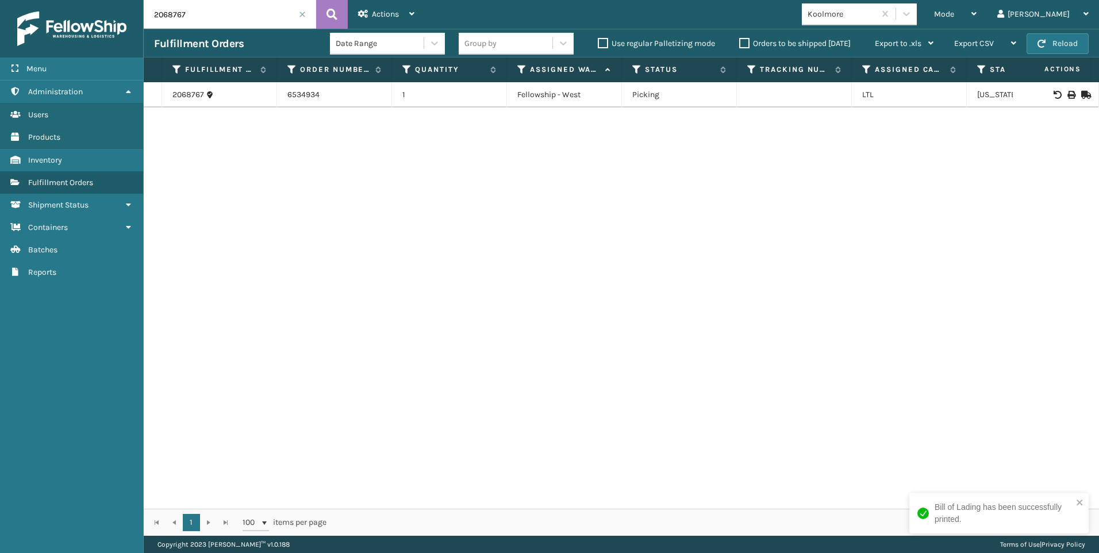
drag, startPoint x: 225, startPoint y: 23, endPoint x: 213, endPoint y: 22, distance: 11.5
click at [213, 22] on input "2068767" at bounding box center [230, 14] width 172 height 29
drag, startPoint x: 212, startPoint y: 22, endPoint x: 163, endPoint y: 21, distance: 48.3
click at [163, 21] on input "2068767" at bounding box center [230, 14] width 172 height 29
click at [207, 8] on input "2068767" at bounding box center [230, 14] width 172 height 29
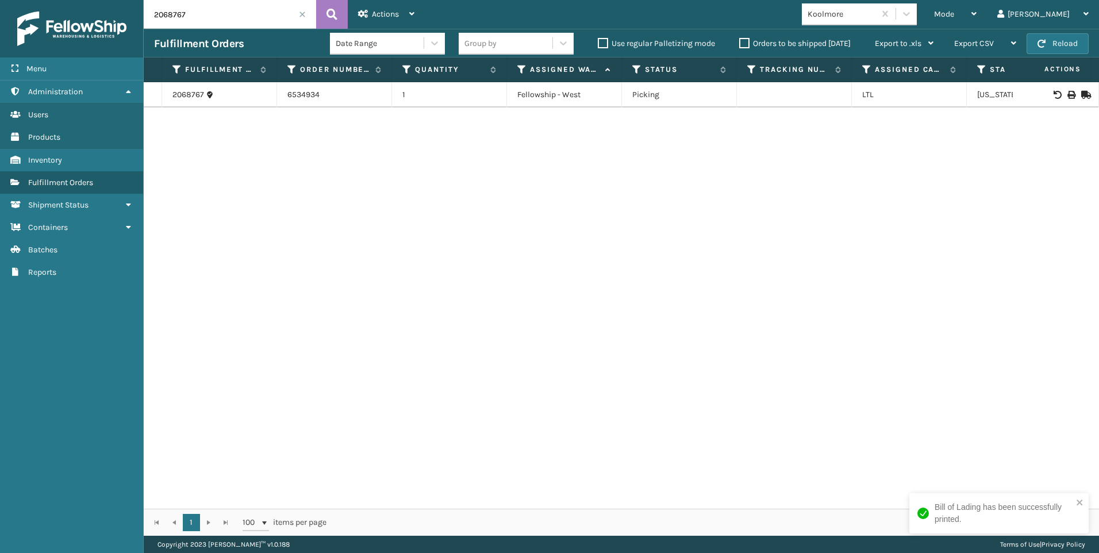
drag, startPoint x: 211, startPoint y: 12, endPoint x: 75, endPoint y: 22, distance: 136.1
click at [70, 0] on div "Menu Administration Users Products Inventory Fulfillment Orders Shipment Status…" at bounding box center [549, 0] width 1099 height 0
paste input "806"
click at [341, 11] on button at bounding box center [332, 14] width 32 height 29
click at [1068, 94] on icon at bounding box center [1071, 95] width 7 height 8
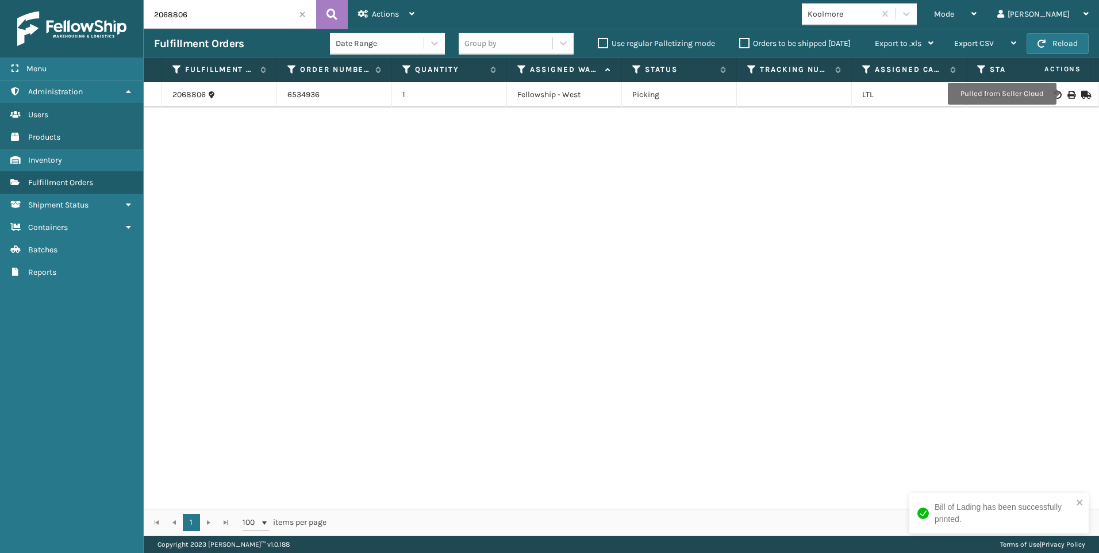
drag, startPoint x: 233, startPoint y: 11, endPoint x: 98, endPoint y: -2, distance: 136.3
click at [98, 0] on html "Bill of Lading has been successfully printed. Menu Administration Users Product…" at bounding box center [549, 276] width 1099 height 553
paste input "931"
click at [332, 4] on button at bounding box center [332, 14] width 32 height 29
click at [1068, 96] on icon at bounding box center [1071, 95] width 7 height 8
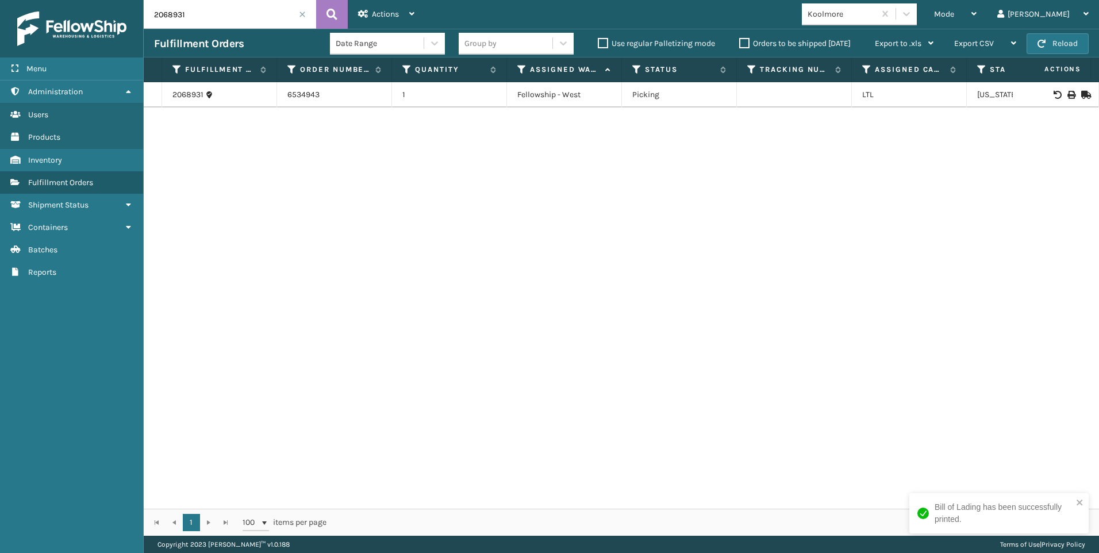
click at [23, 0] on div "Menu Administration Users Products Inventory Fulfillment Orders Shipment Status…" at bounding box center [549, 0] width 1099 height 0
paste input "9018"
click at [323, 16] on button at bounding box center [332, 14] width 32 height 29
click at [1066, 93] on div at bounding box center [1055, 95] width 65 height 8
click at [1068, 93] on icon at bounding box center [1071, 95] width 7 height 8
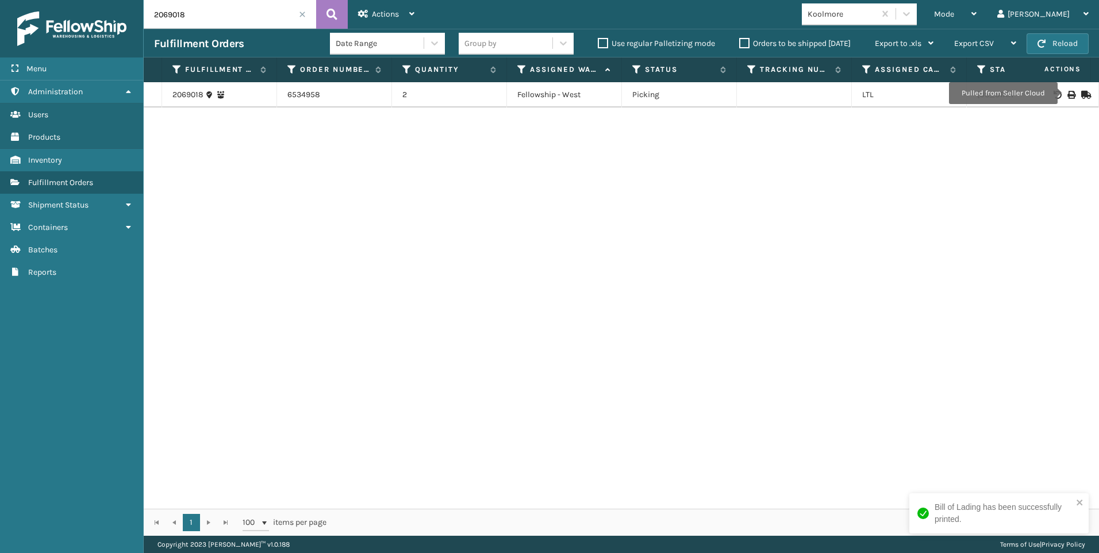
drag, startPoint x: 212, startPoint y: 13, endPoint x: 124, endPoint y: 20, distance: 88.9
click at [121, 0] on div "Menu Administration Users Products Inventory Fulfillment Orders Shipment Status…" at bounding box center [549, 0] width 1099 height 0
paste input "287"
click at [327, 17] on icon at bounding box center [332, 14] width 11 height 17
click at [1068, 94] on icon at bounding box center [1071, 95] width 7 height 8
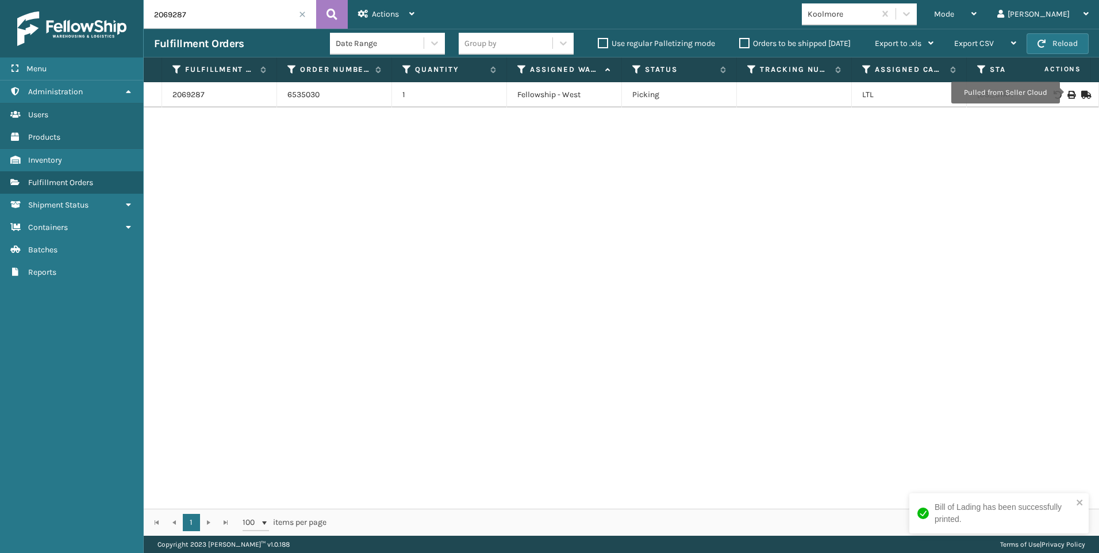
drag, startPoint x: 123, startPoint y: -1, endPoint x: 93, endPoint y: 0, distance: 29.9
click at [93, 0] on html "Bill of Lading has been successfully printed. Menu Administration Users Product…" at bounding box center [549, 276] width 1099 height 553
paste input "415"
click at [329, 21] on icon at bounding box center [332, 14] width 11 height 17
click at [1068, 96] on icon at bounding box center [1071, 95] width 7 height 8
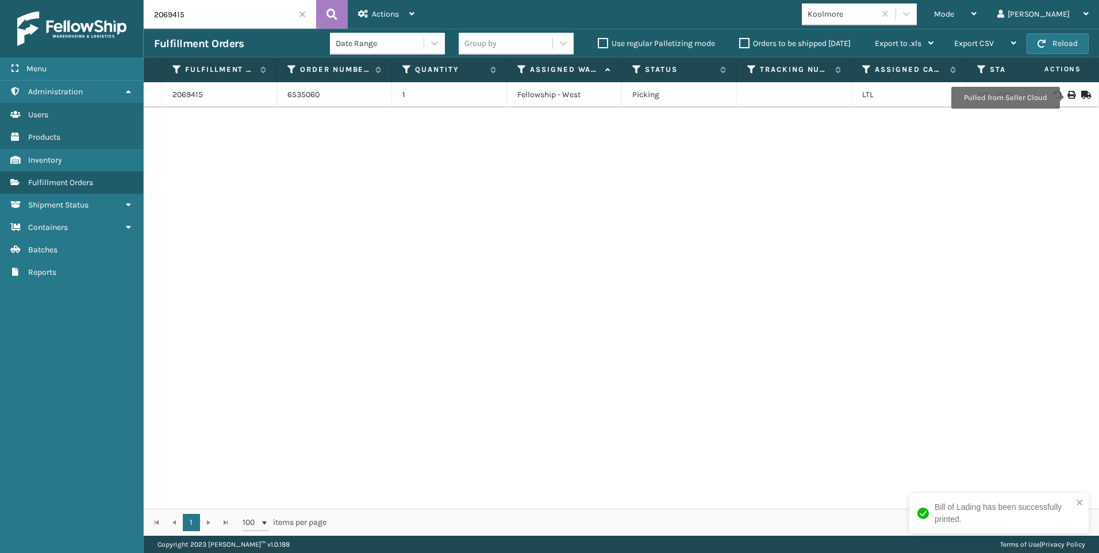
drag, startPoint x: 192, startPoint y: 22, endPoint x: 144, endPoint y: 29, distance: 48.8
click at [143, 0] on div "Menu Administration Users Products Inventory Fulfillment Orders Shipment Status…" at bounding box center [549, 0] width 1099 height 0
paste input "4"
click at [339, 14] on button at bounding box center [332, 14] width 32 height 29
click at [1068, 93] on icon at bounding box center [1071, 95] width 7 height 8
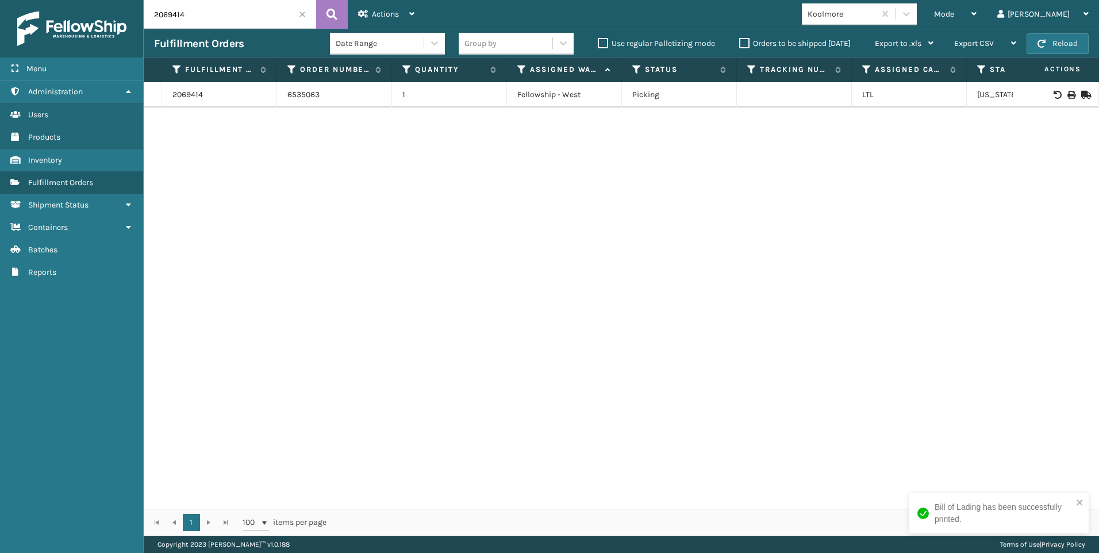
drag, startPoint x: 232, startPoint y: 5, endPoint x: 78, endPoint y: 22, distance: 155.1
click at [78, 0] on div "Menu Administration Users Products Inventory Fulfillment Orders Shipment Status…" at bounding box center [549, 0] width 1099 height 0
paste input "8"
type input "2069418"
click at [329, 14] on icon at bounding box center [332, 14] width 11 height 17
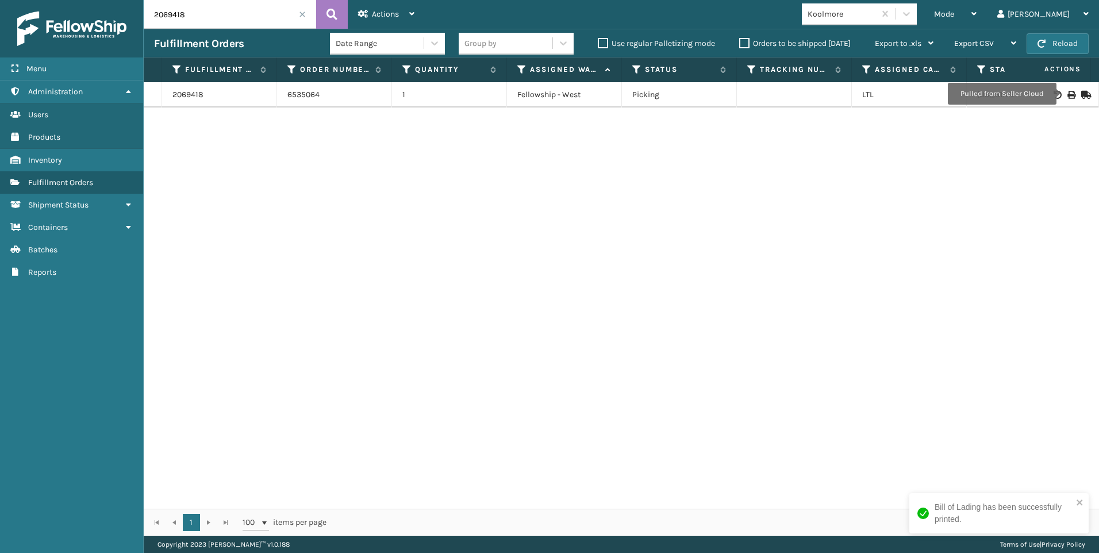
click at [1068, 94] on icon at bounding box center [1071, 95] width 7 height 8
